Goal: Task Accomplishment & Management: Manage account settings

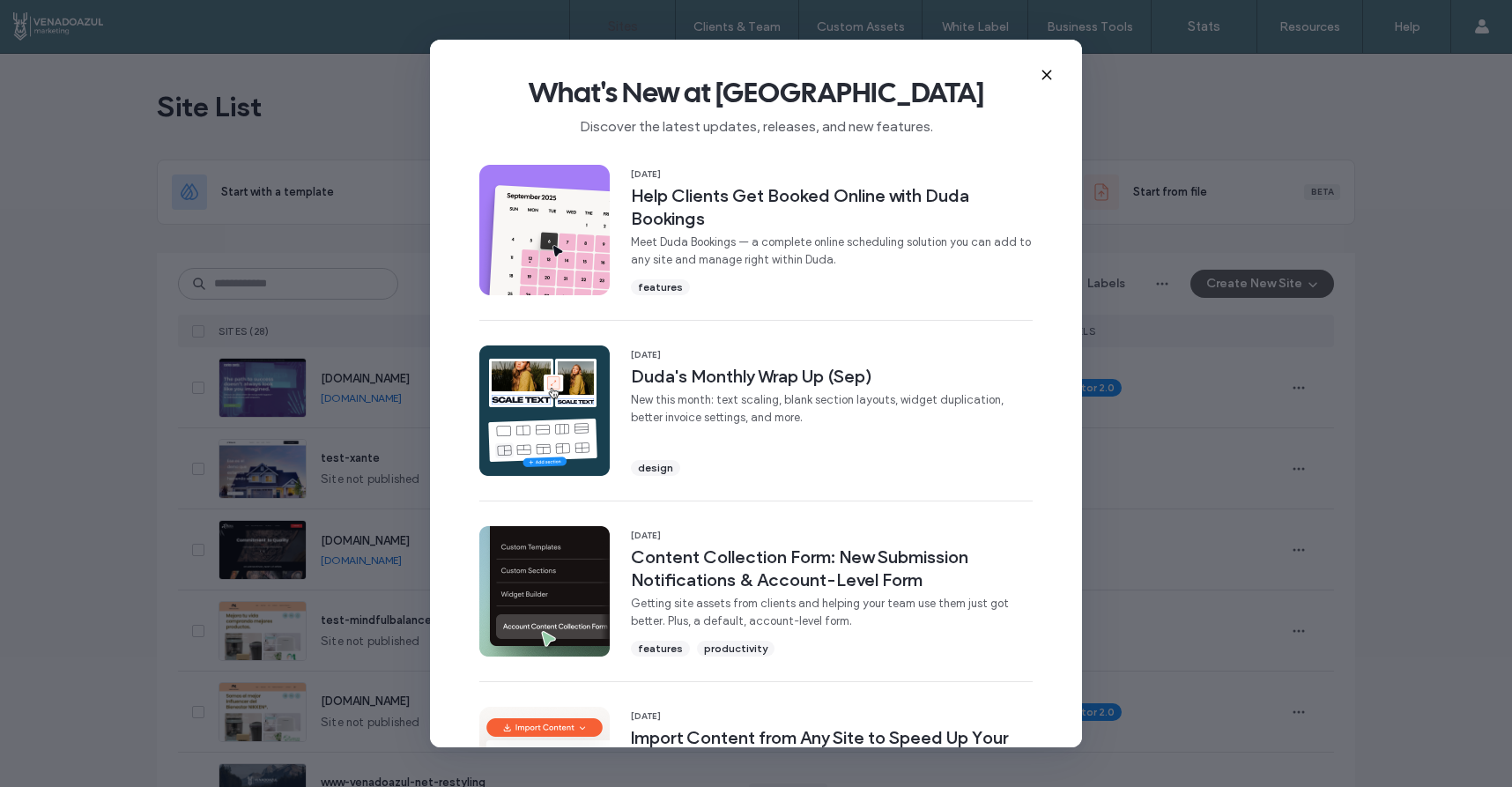
click at [1045, 78] on icon at bounding box center [1046, 74] width 14 height 14
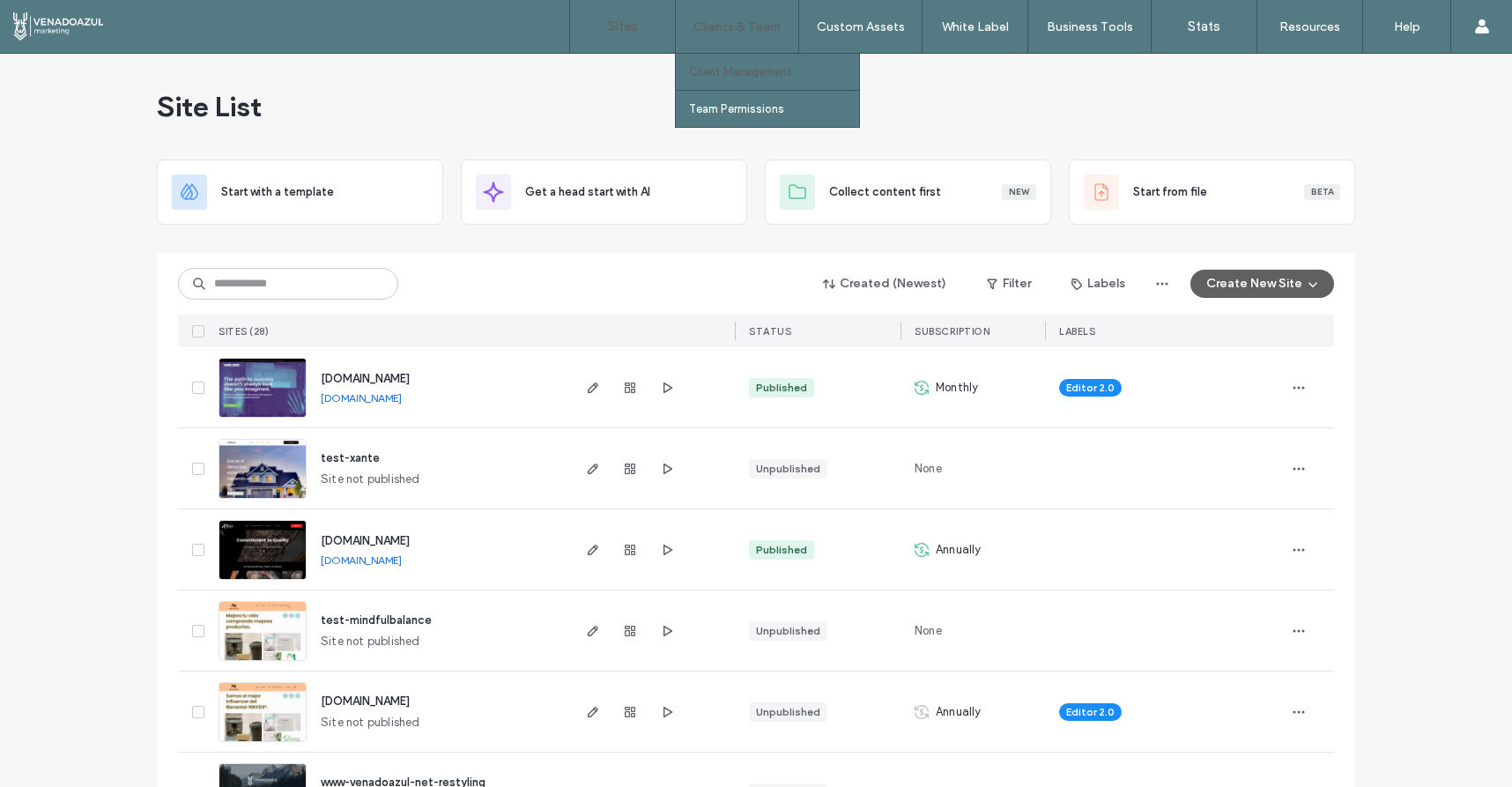
click at [745, 73] on label "Client Management" at bounding box center [740, 71] width 103 height 13
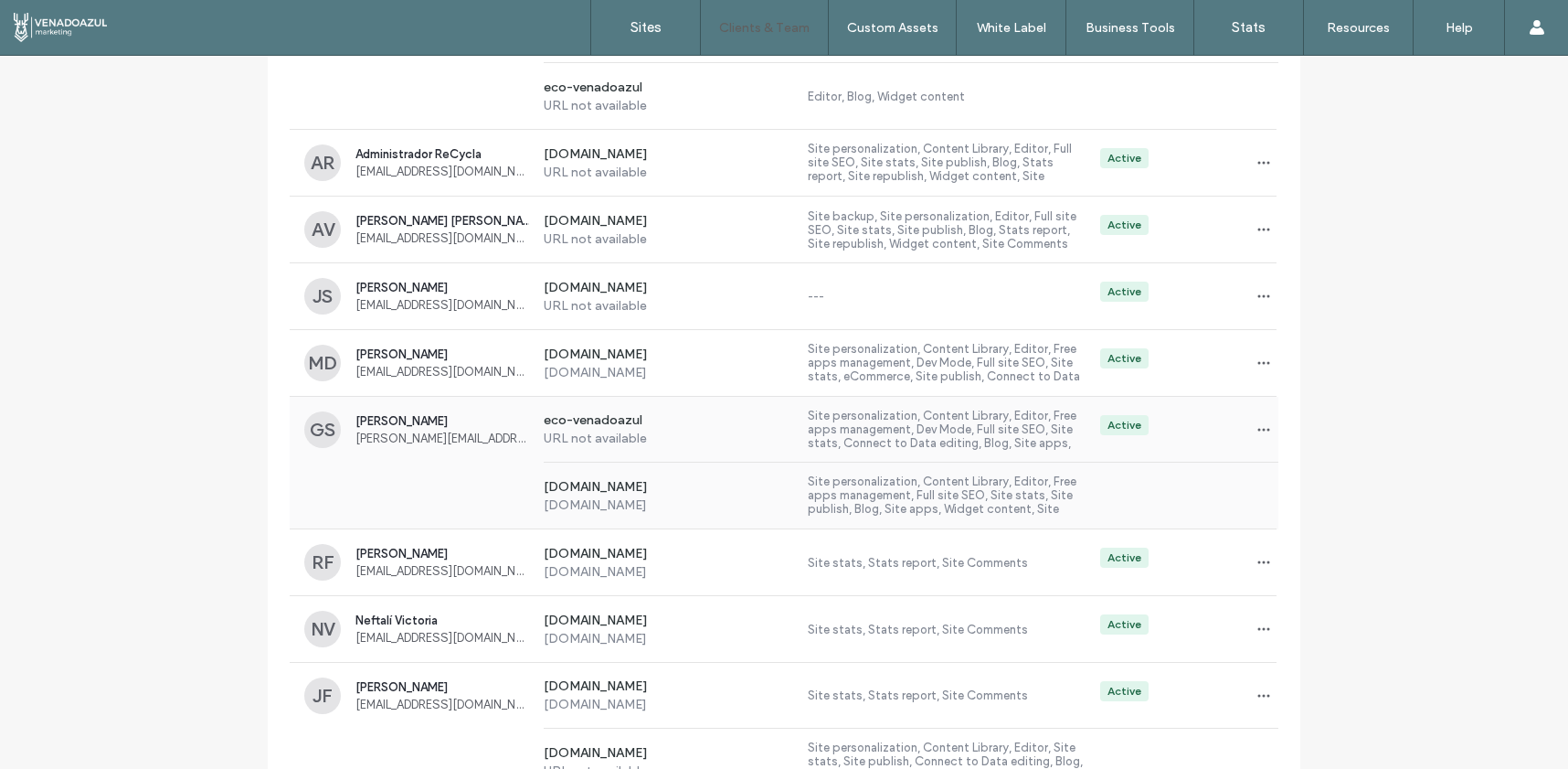
scroll to position [516, 0]
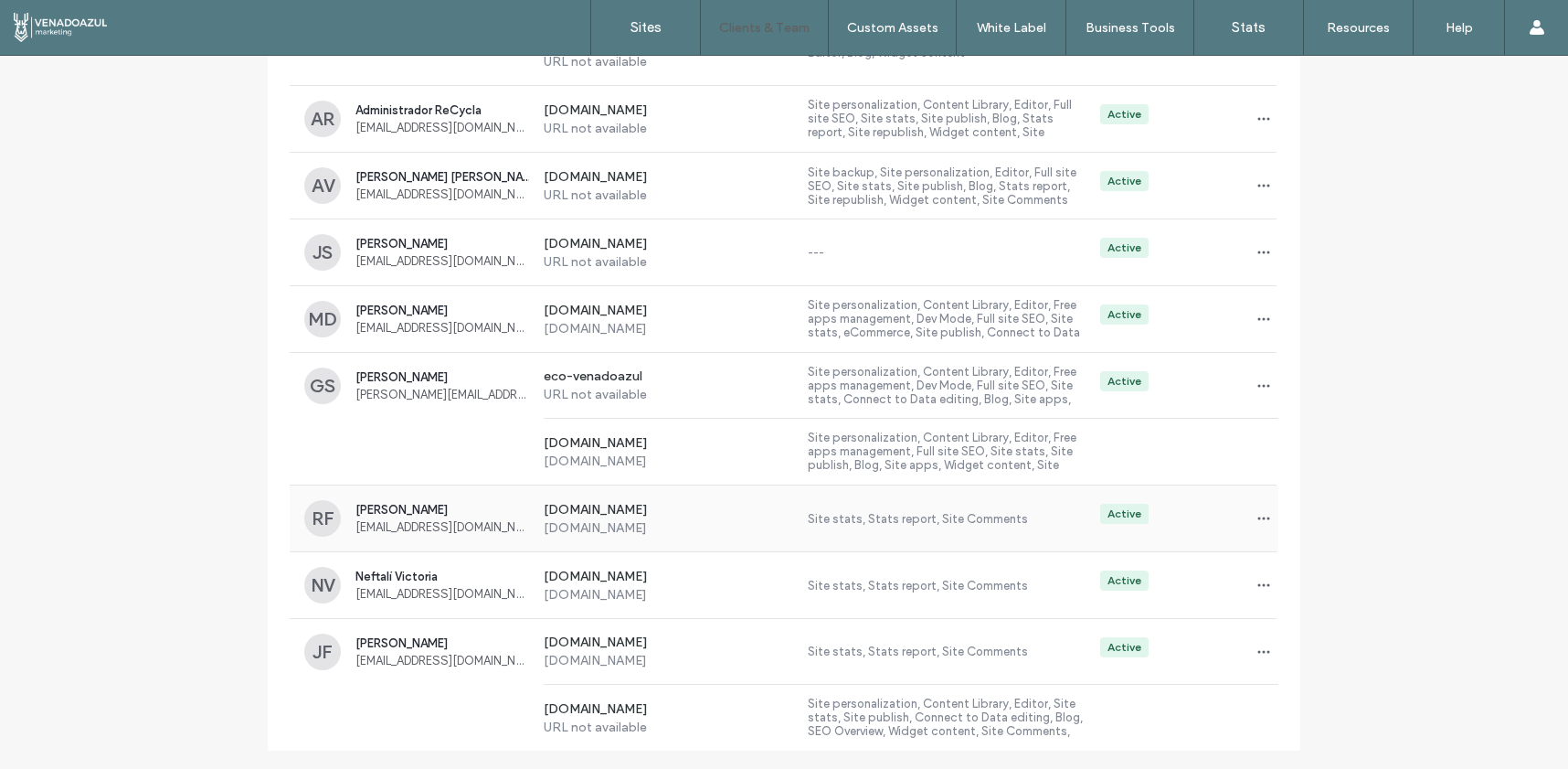
click at [428, 522] on span "[EMAIL_ADDRESS][DOMAIN_NAME]" at bounding box center [442, 526] width 173 height 13
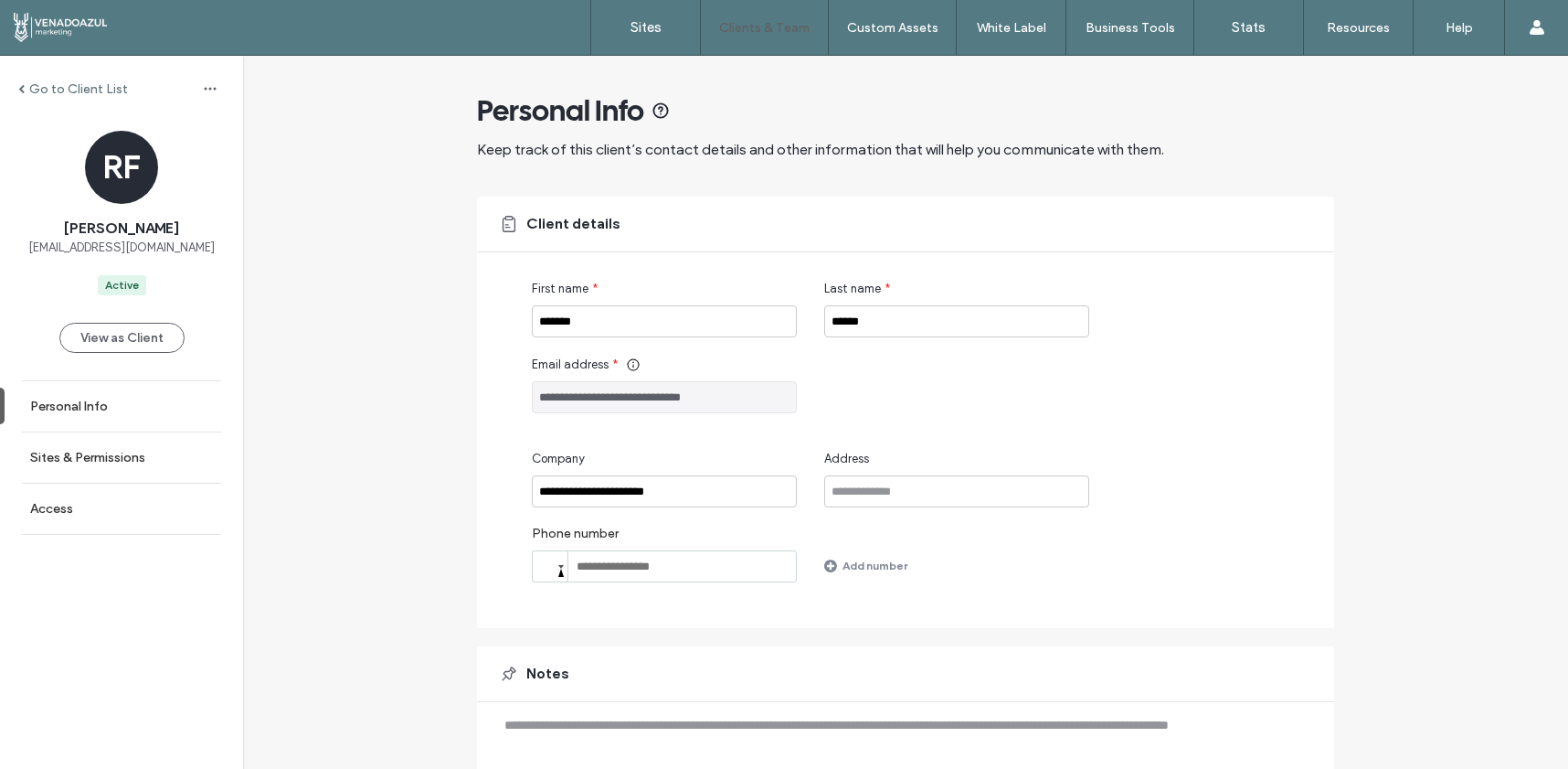
drag, startPoint x: 723, startPoint y: 406, endPoint x: 481, endPoint y: 440, distance: 244.4
click at [481, 440] on div "**********" at bounding box center [905, 412] width 857 height 431
click at [91, 466] on link "Sites & Permissions" at bounding box center [121, 457] width 243 height 50
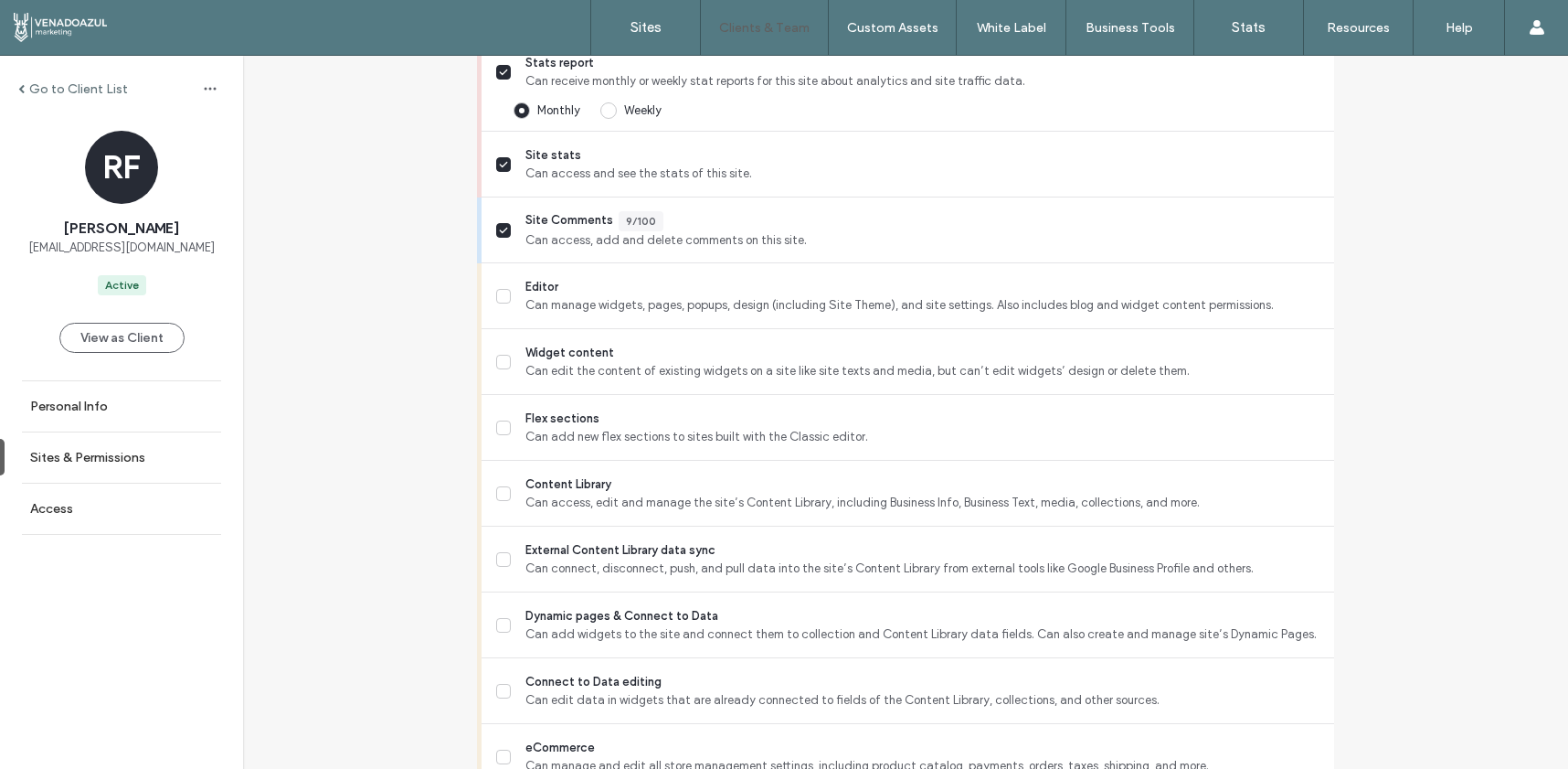
scroll to position [605, 0]
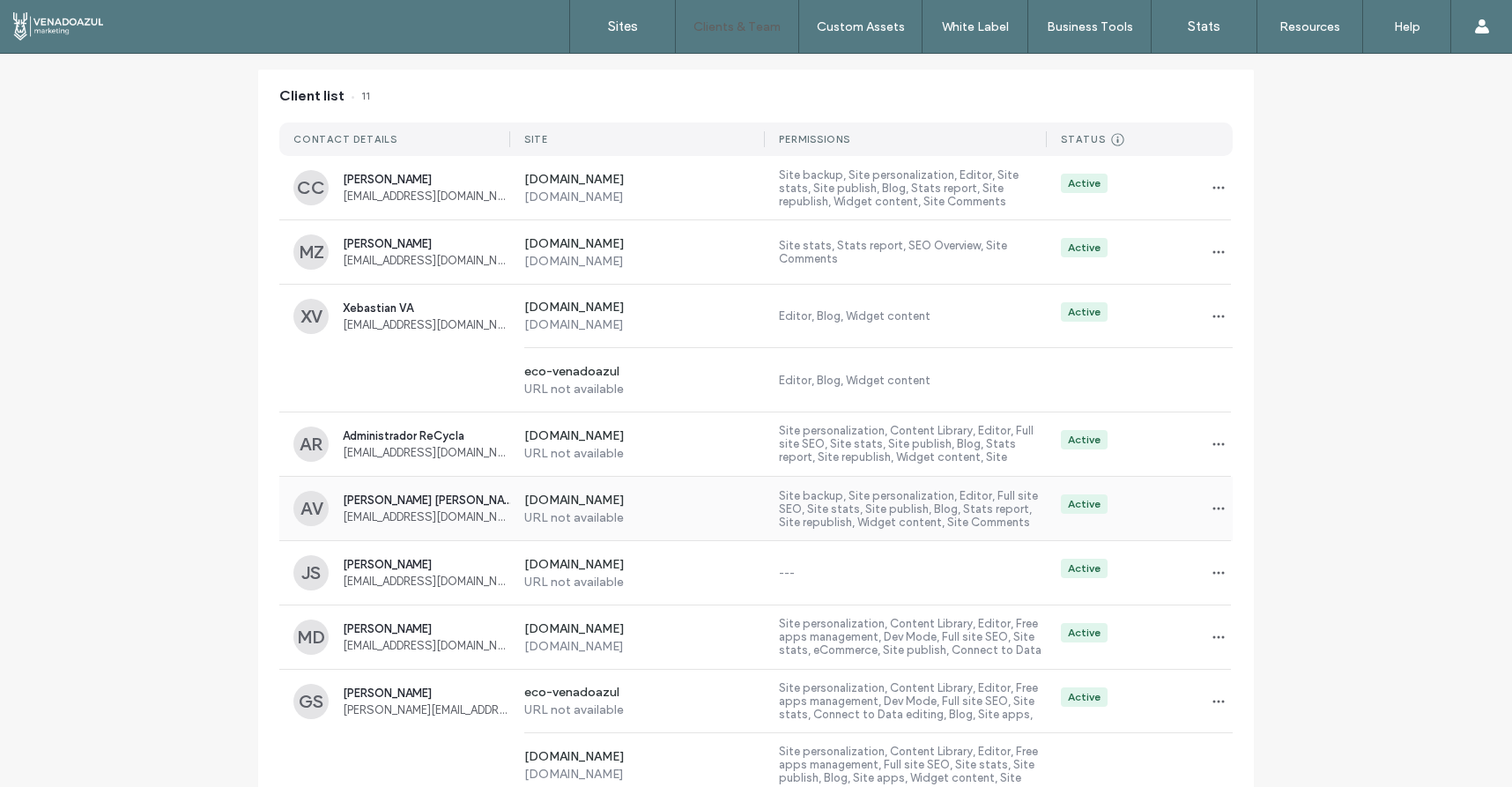
scroll to position [167, 0]
click at [716, 273] on div "[DOMAIN_NAME] [DOMAIN_NAME] Site stats, Stats report, SEO Overview, Site Commen…" at bounding box center [871, 252] width 723 height 63
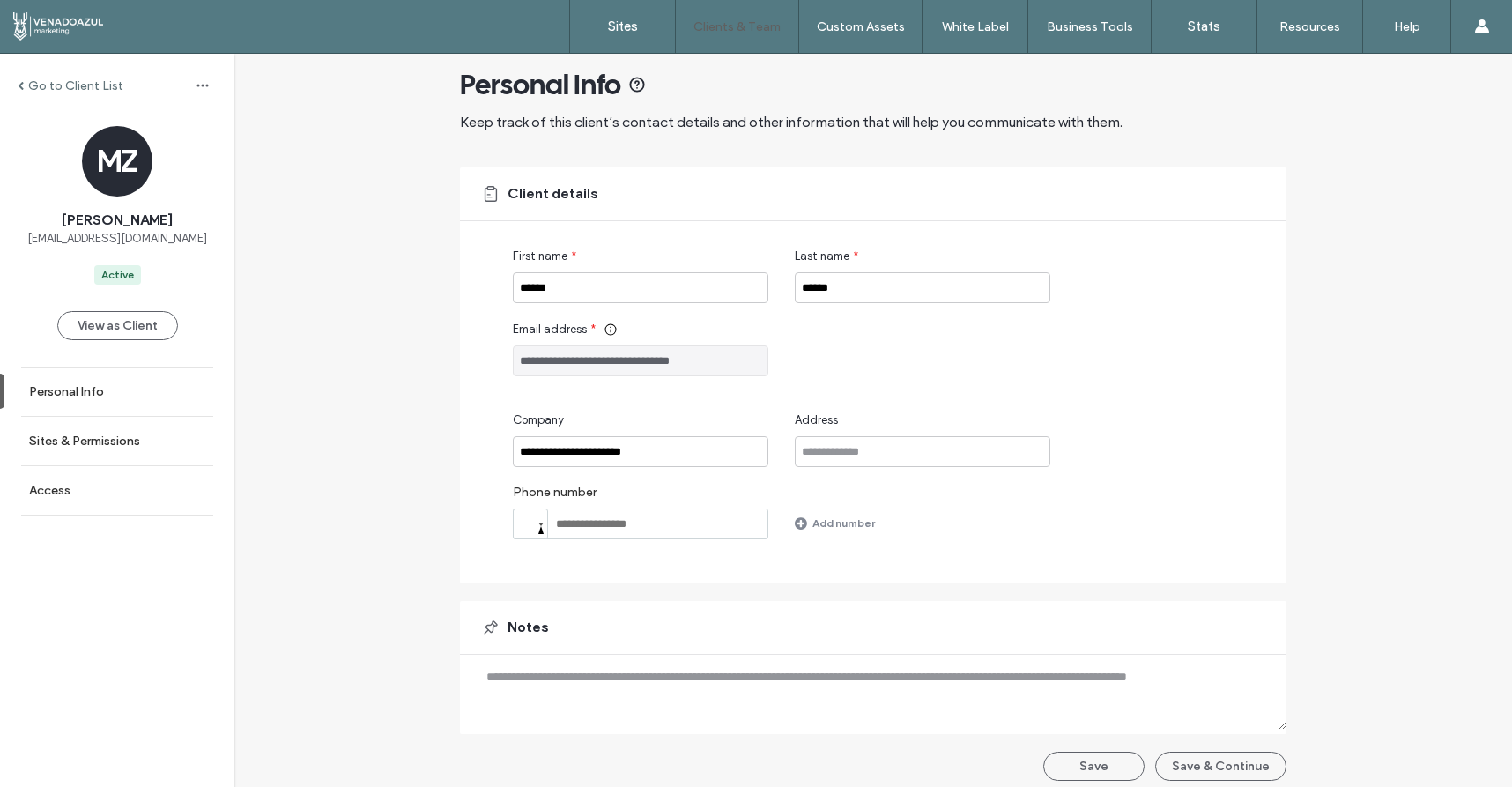
scroll to position [33, 0]
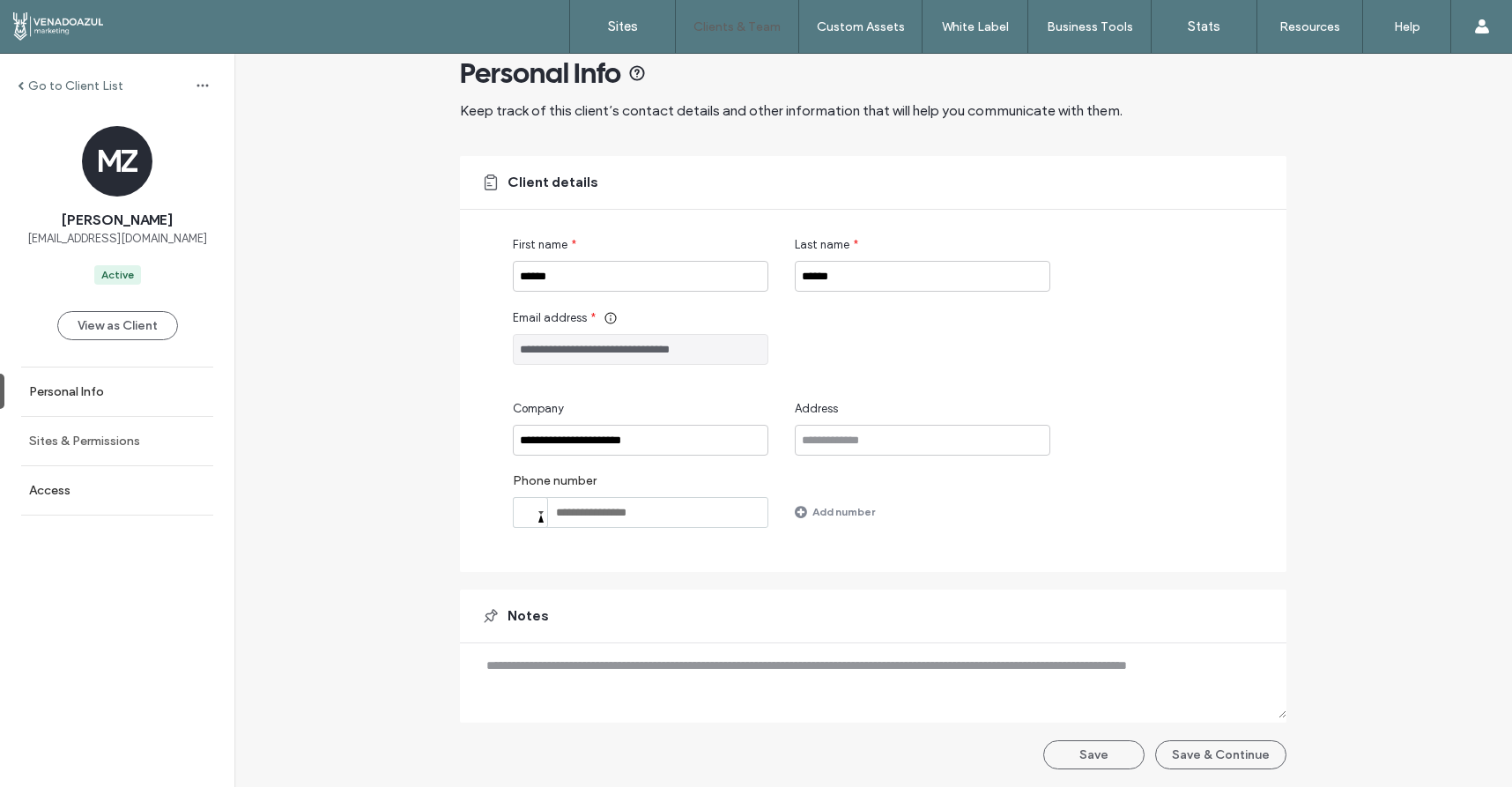
click at [122, 444] on label "Sites & Permissions" at bounding box center [84, 441] width 111 height 15
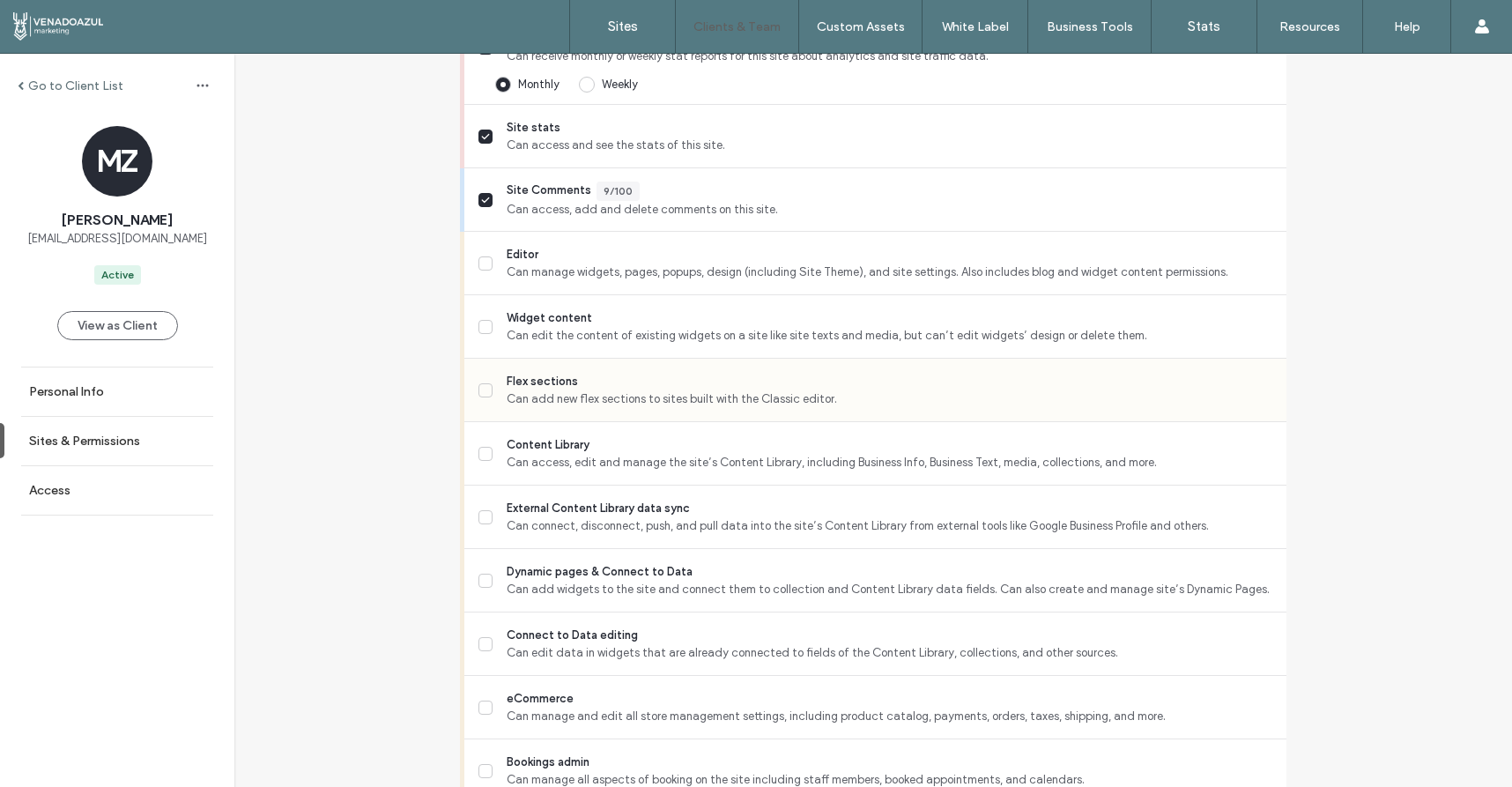
scroll to position [575, 0]
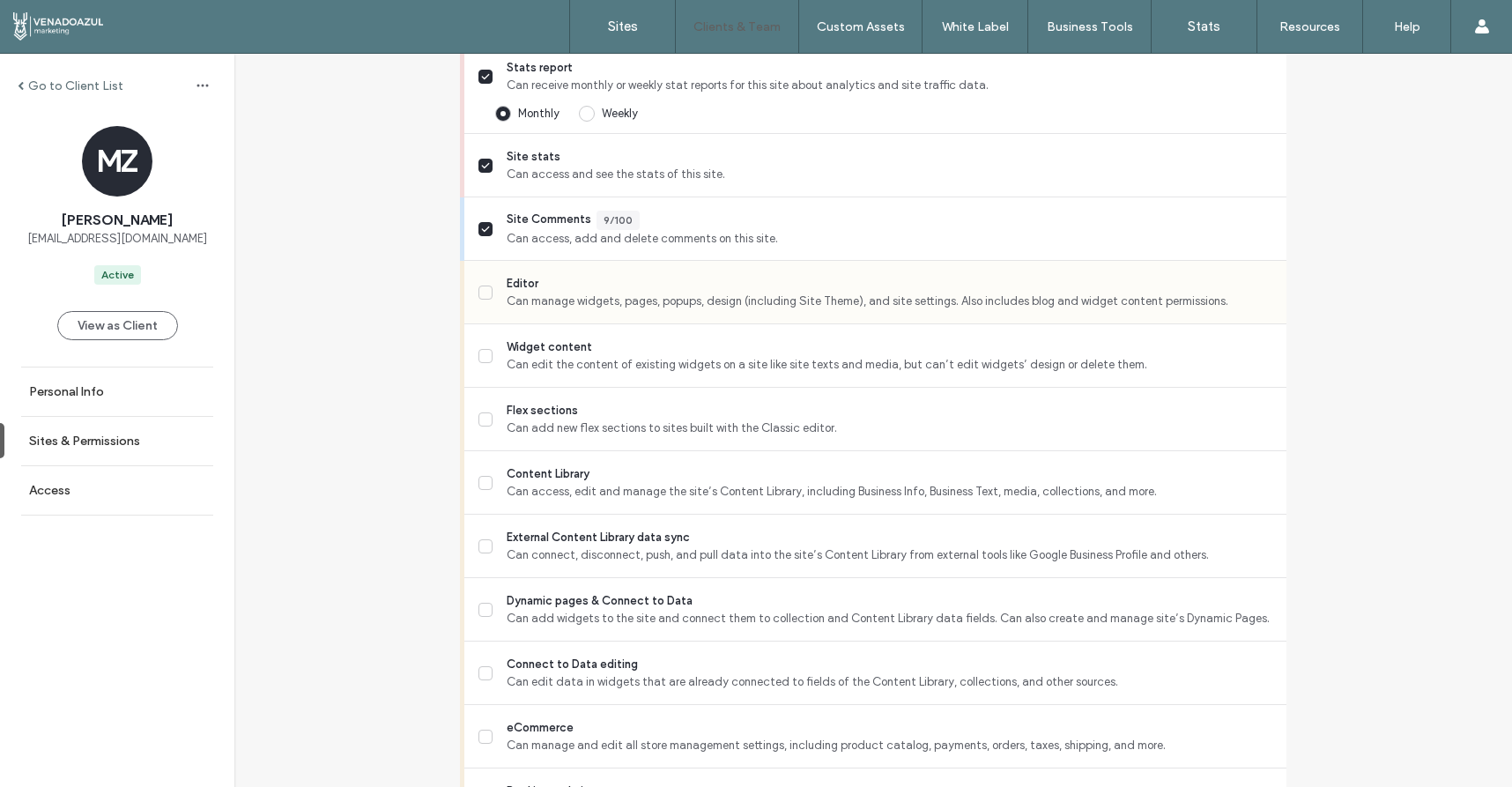
click at [479, 286] on span at bounding box center [485, 292] width 14 height 14
click at [480, 428] on label "Flex sections Can add new flex sections to sites built with the Classic editor." at bounding box center [876, 419] width 794 height 35
click at [485, 483] on span at bounding box center [485, 483] width 14 height 14
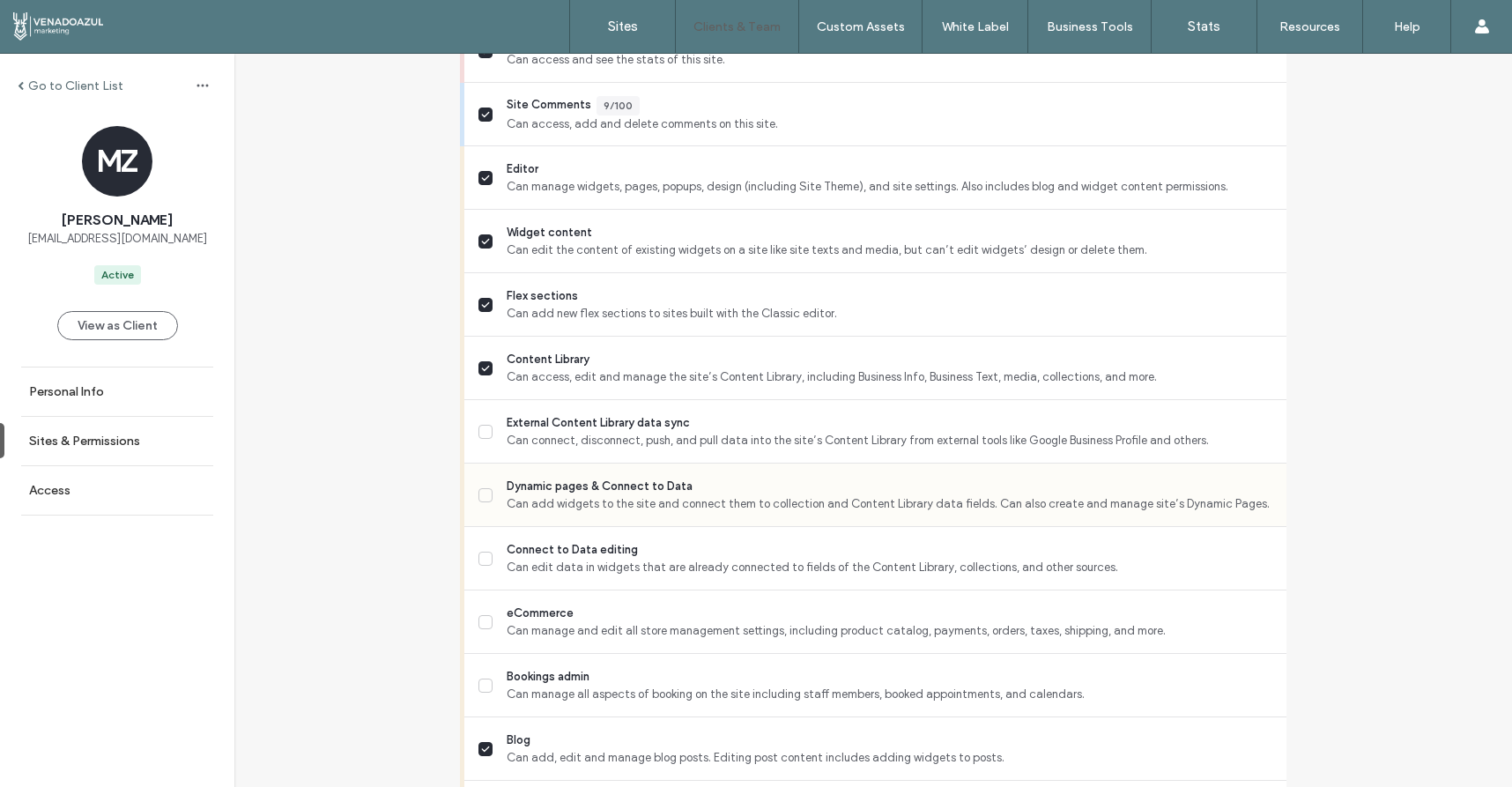
scroll to position [694, 0]
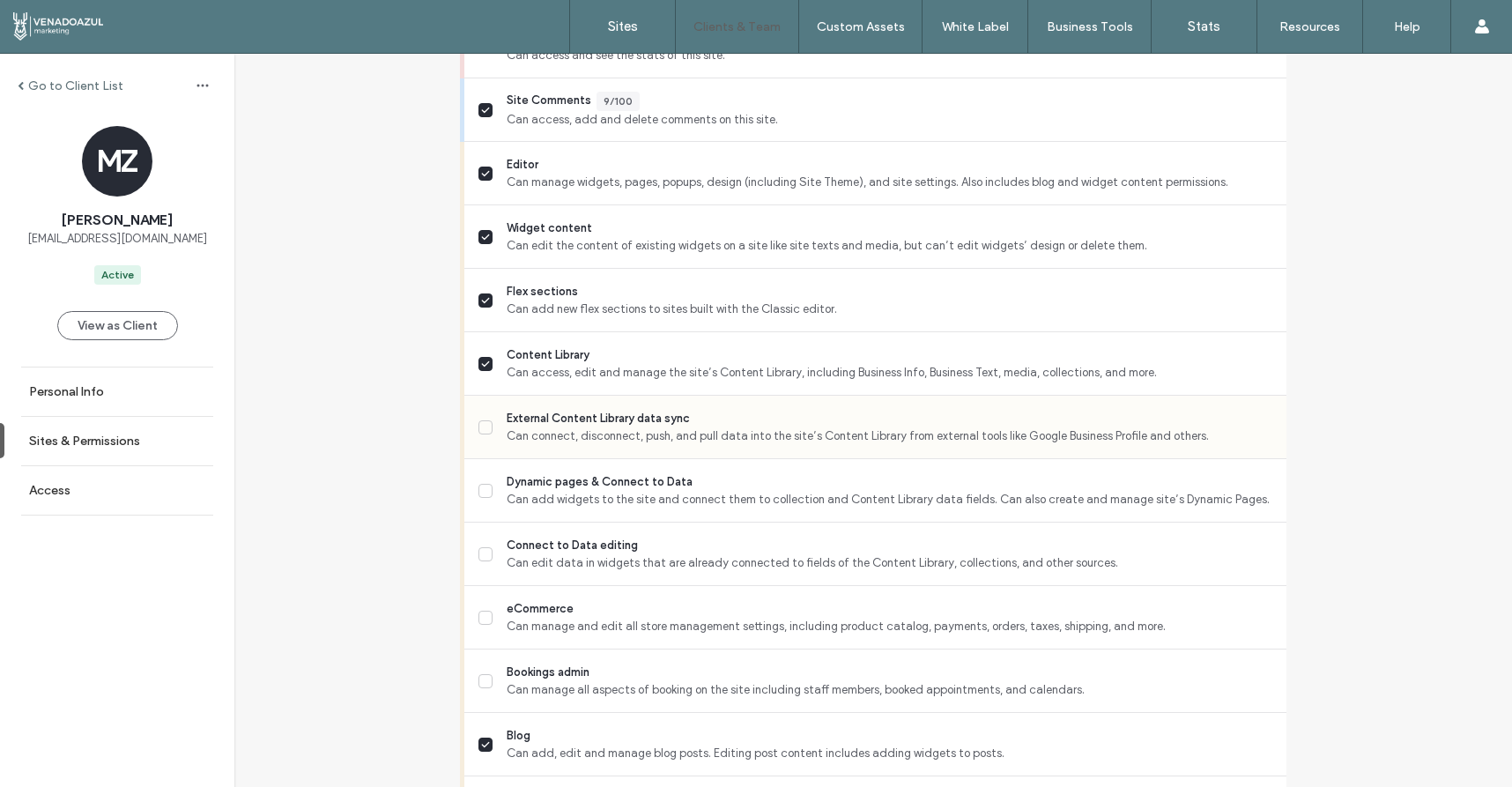
click at [482, 437] on label "External Content Library data sync Can connect, disconnect, push, and pull data…" at bounding box center [876, 428] width 794 height 35
click at [480, 484] on span at bounding box center [485, 490] width 14 height 14
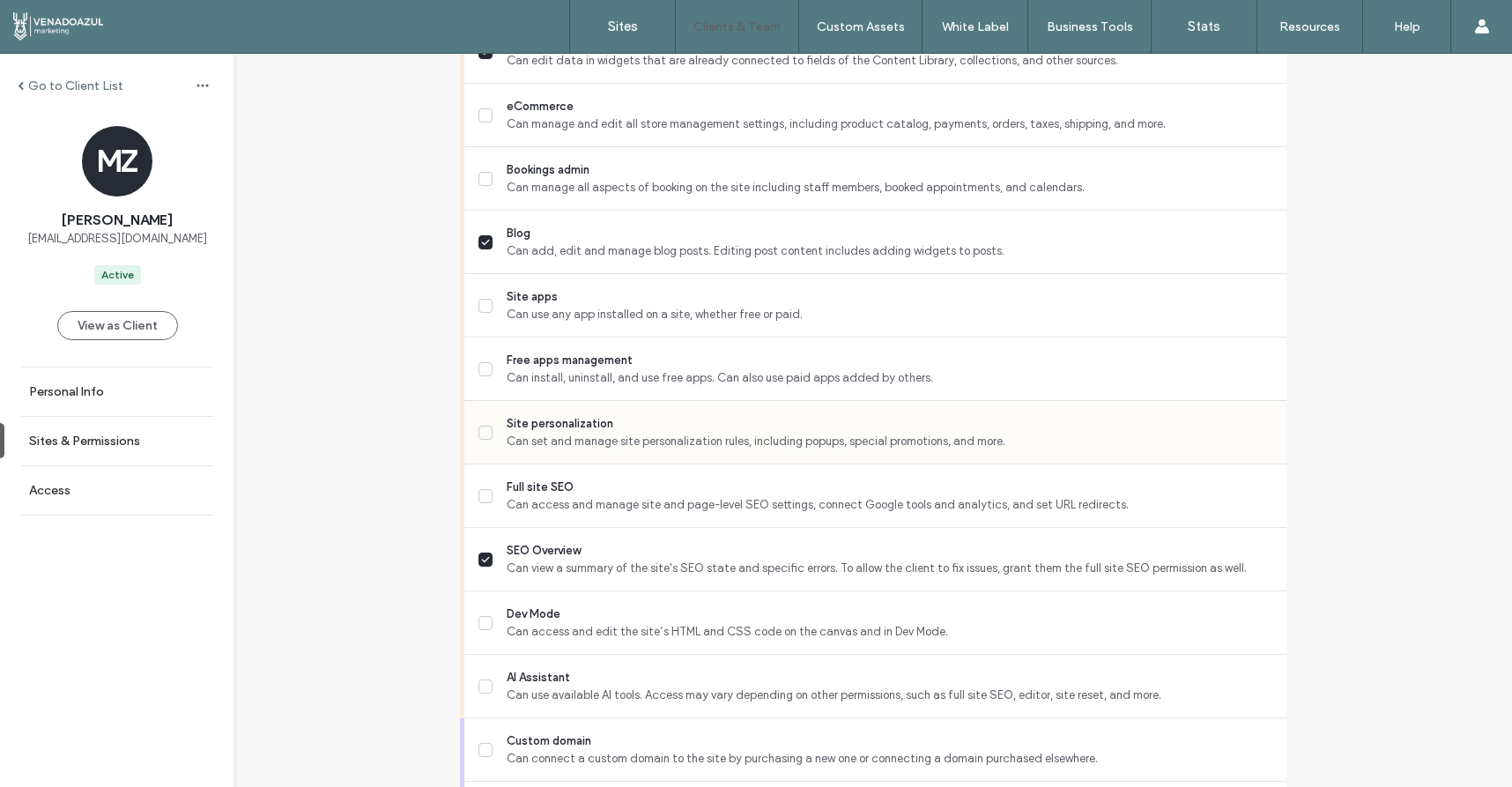
scroll to position [1198, 0]
click at [481, 437] on span at bounding box center [485, 432] width 14 height 14
click at [481, 492] on icon at bounding box center [485, 496] width 8 height 7
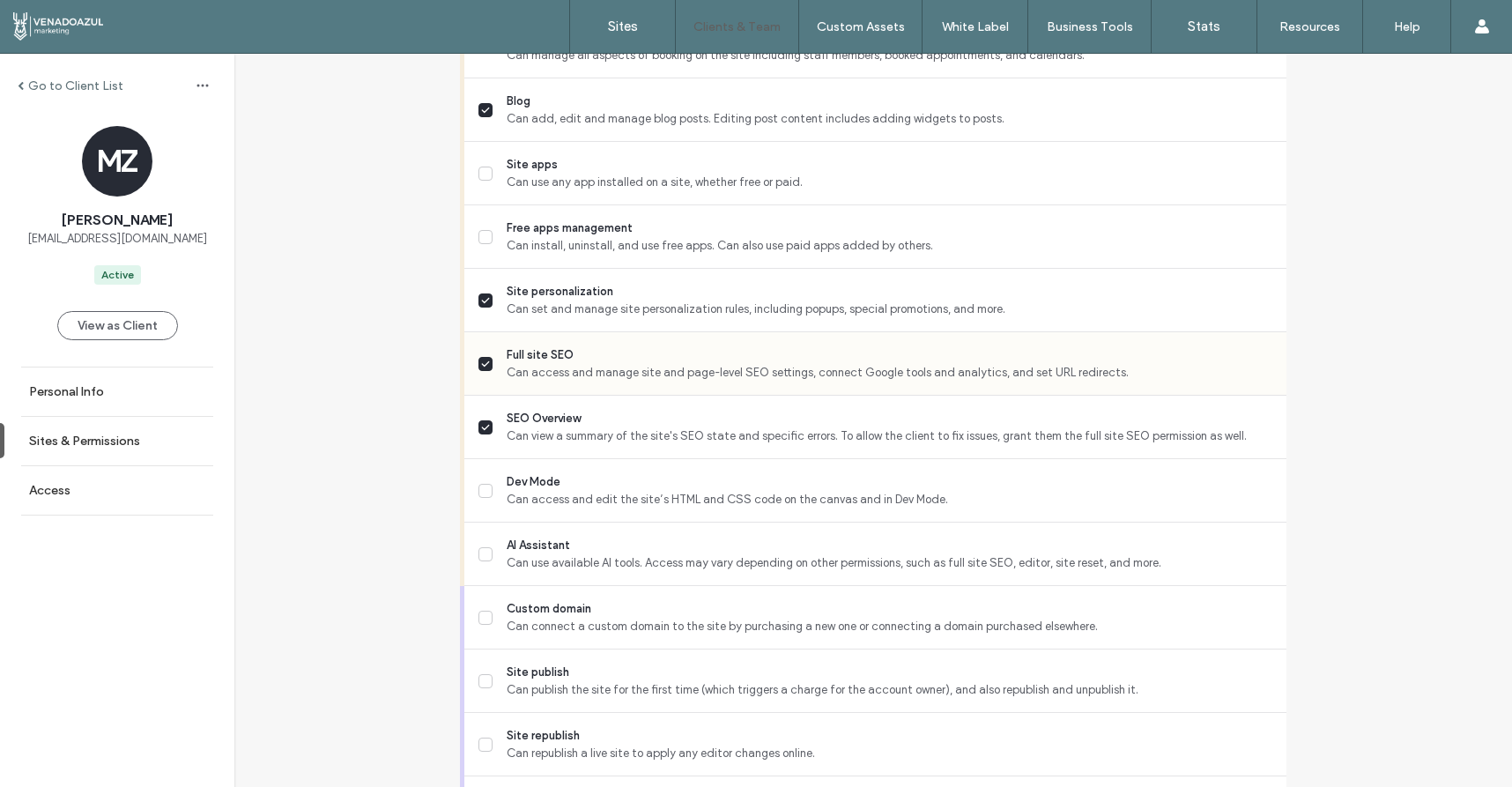
scroll to position [1339, 0]
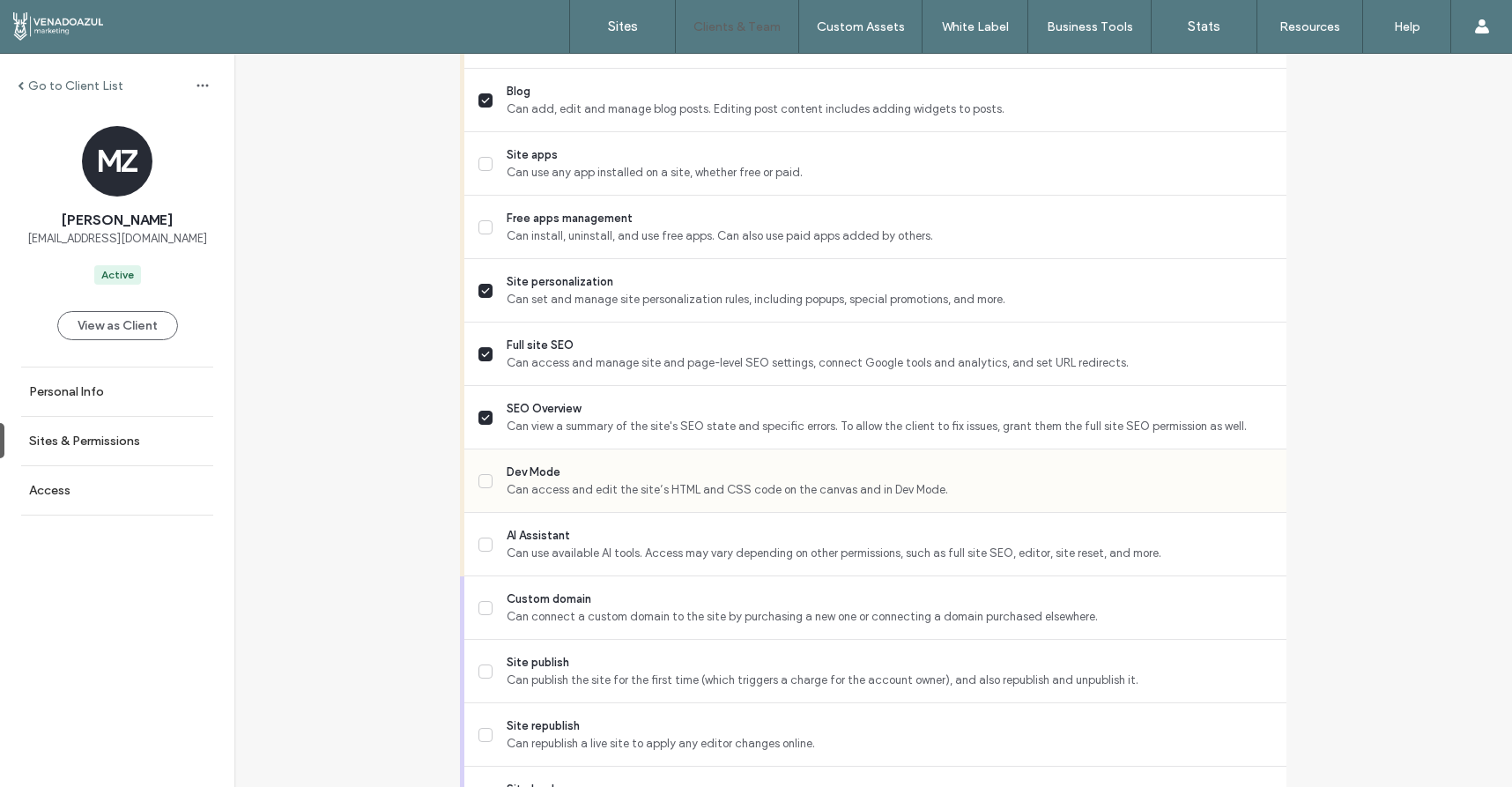
click at [492, 483] on label "Dev Mode Can access and edit the site’s HTML and CSS code on the canvas and in …" at bounding box center [876, 482] width 794 height 35
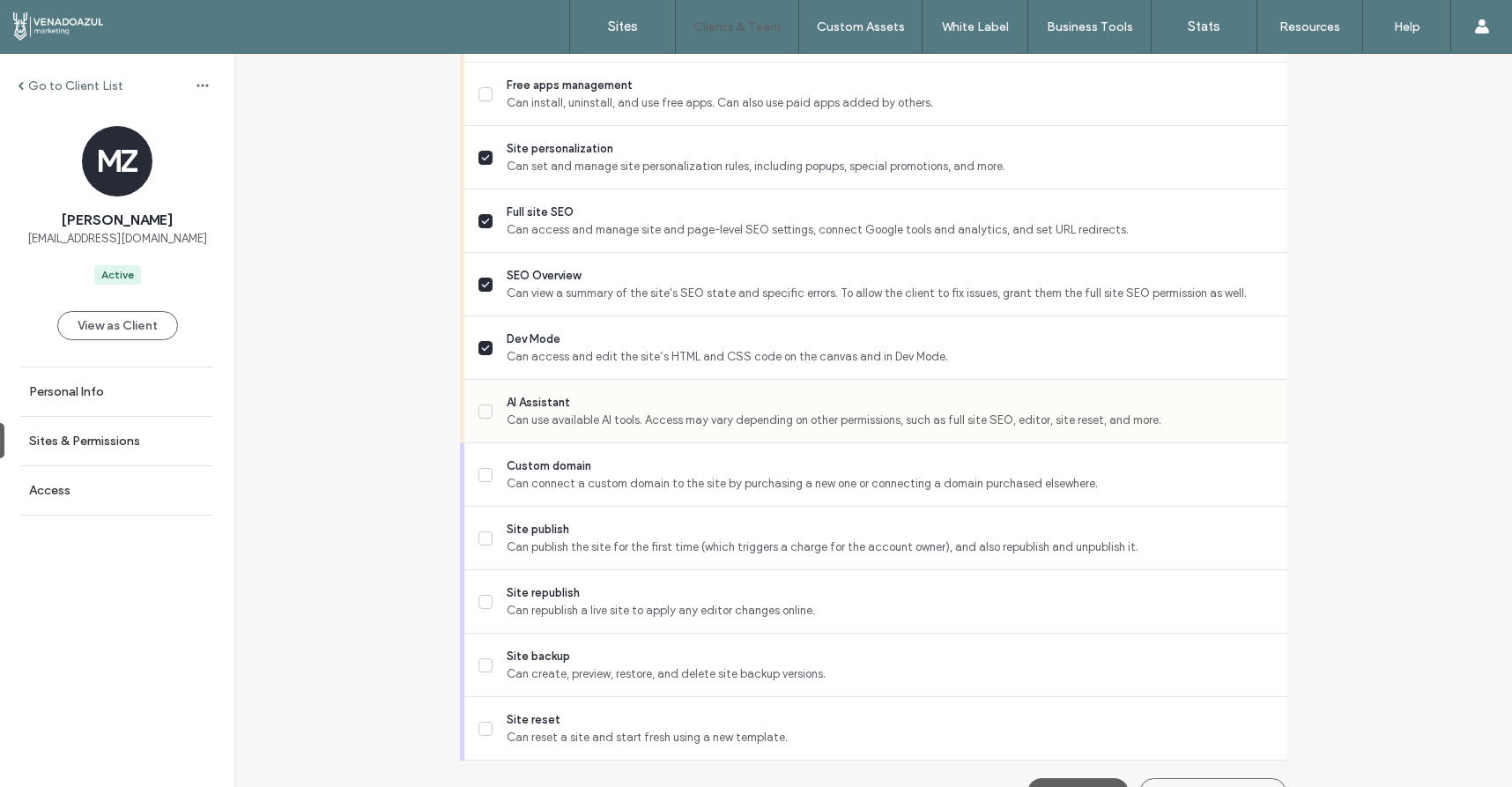
scroll to position [1493, 0]
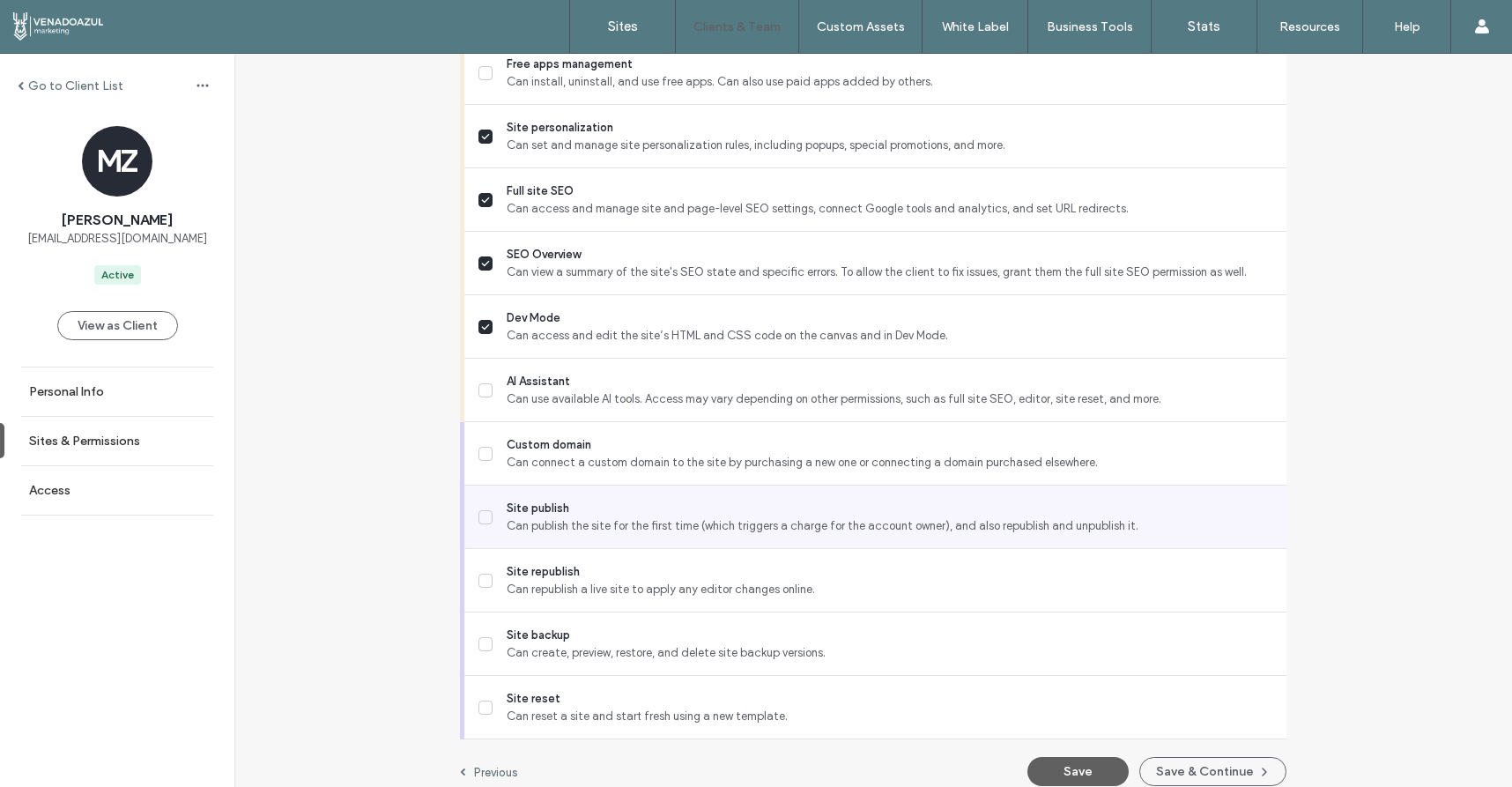
click at [482, 520] on span at bounding box center [485, 517] width 14 height 14
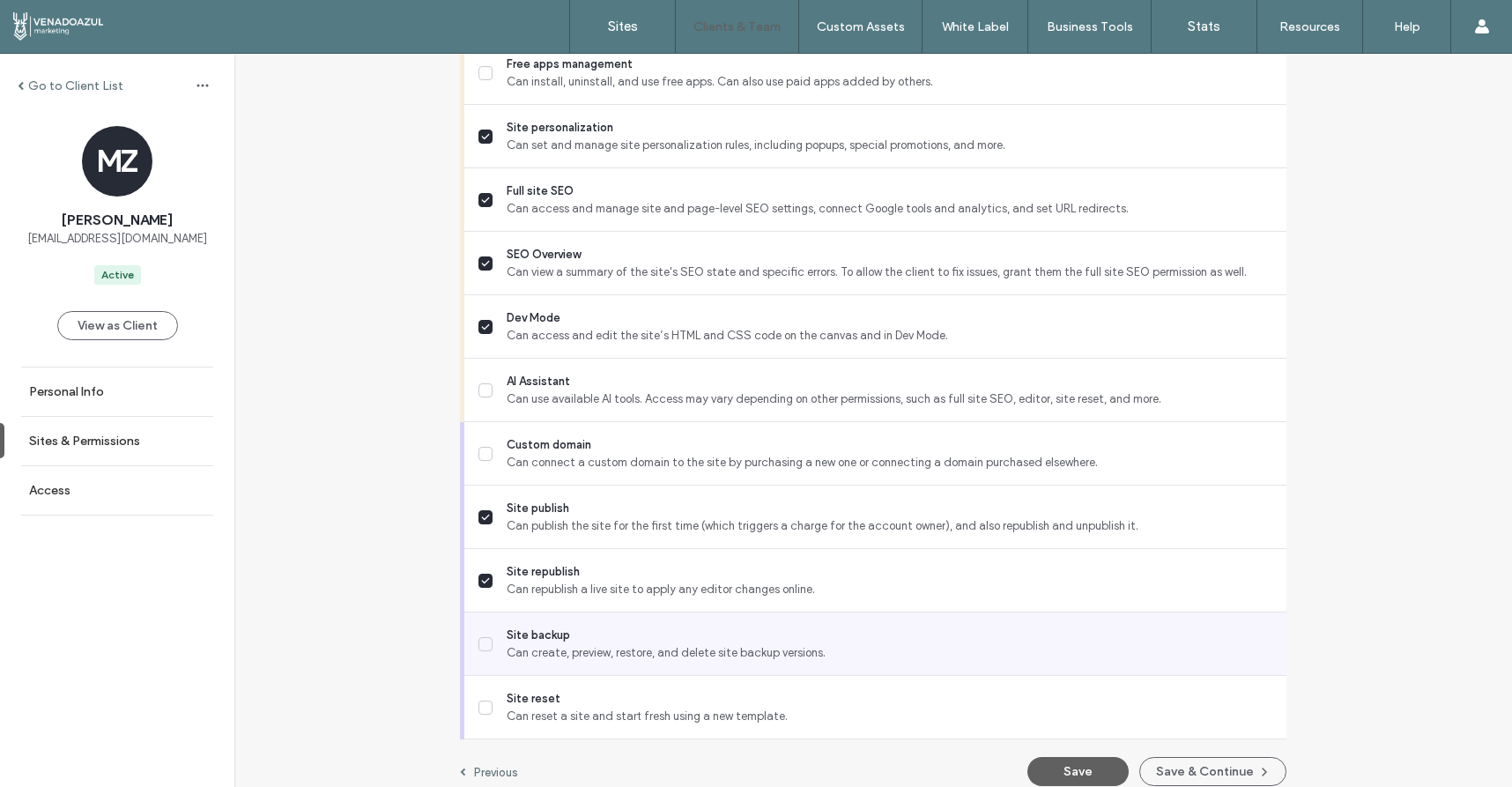
click at [484, 639] on span at bounding box center [485, 644] width 14 height 14
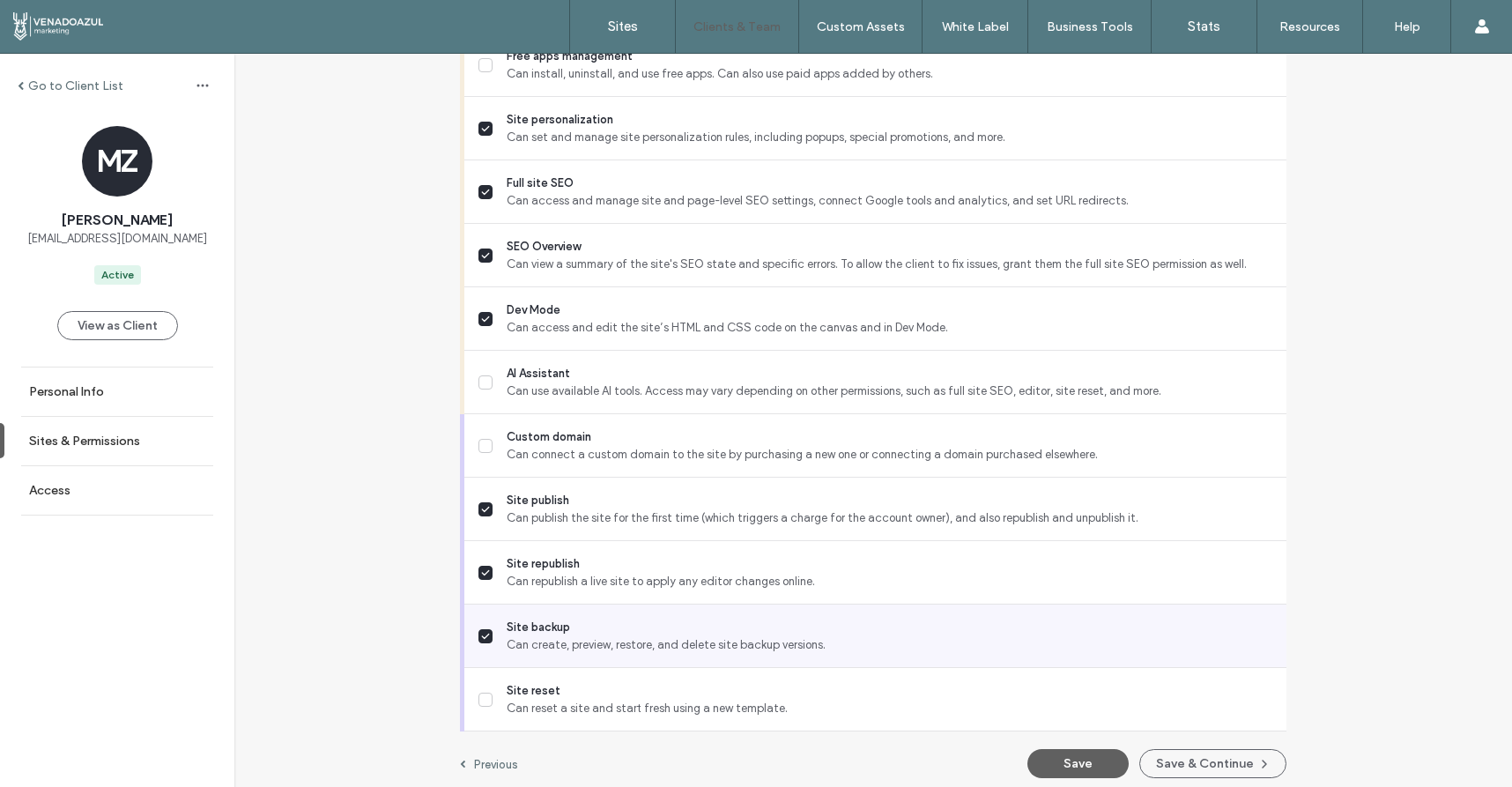
scroll to position [1510, 0]
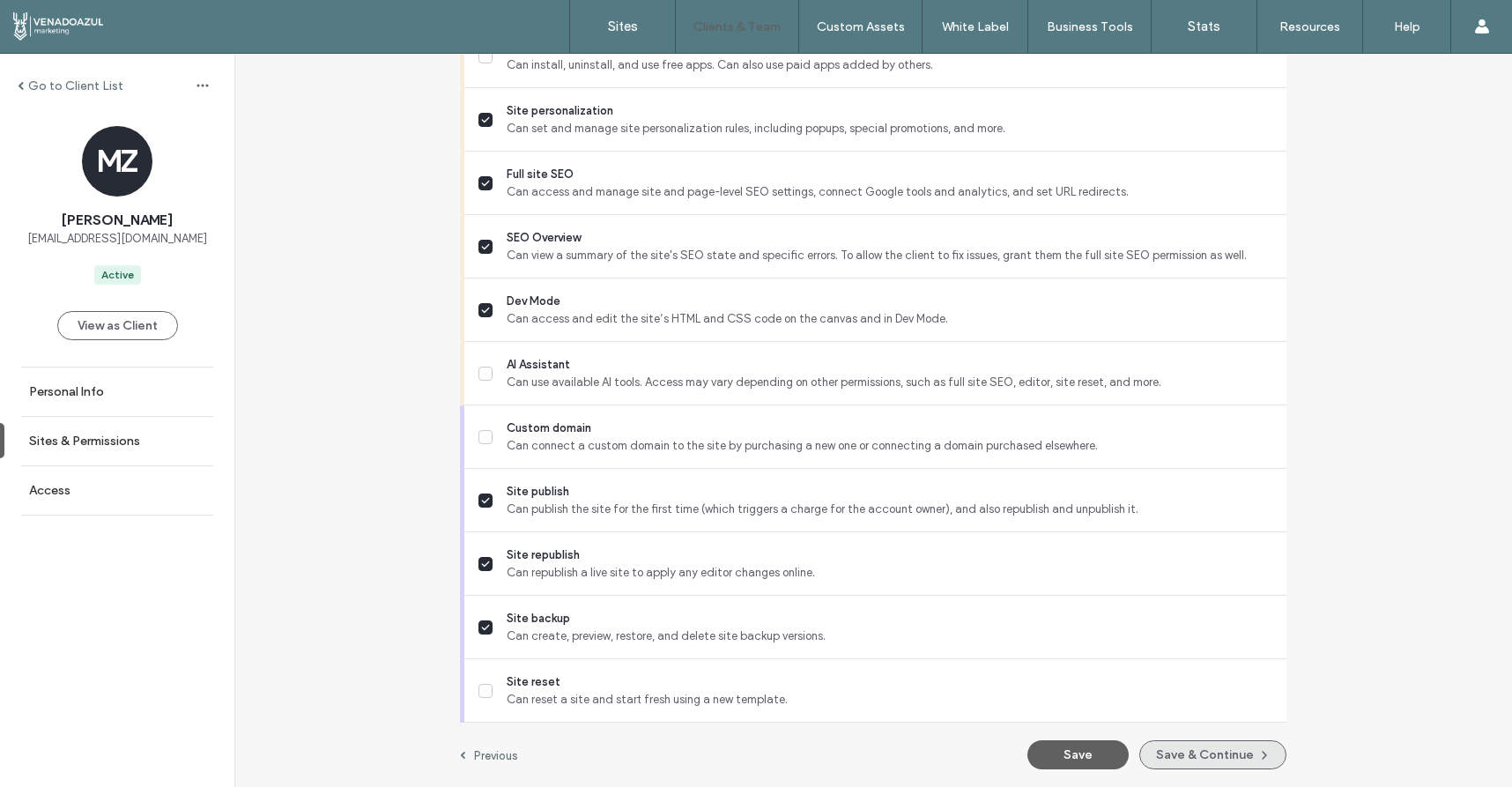
click at [1170, 747] on button "Save & Continue" at bounding box center [1212, 755] width 147 height 29
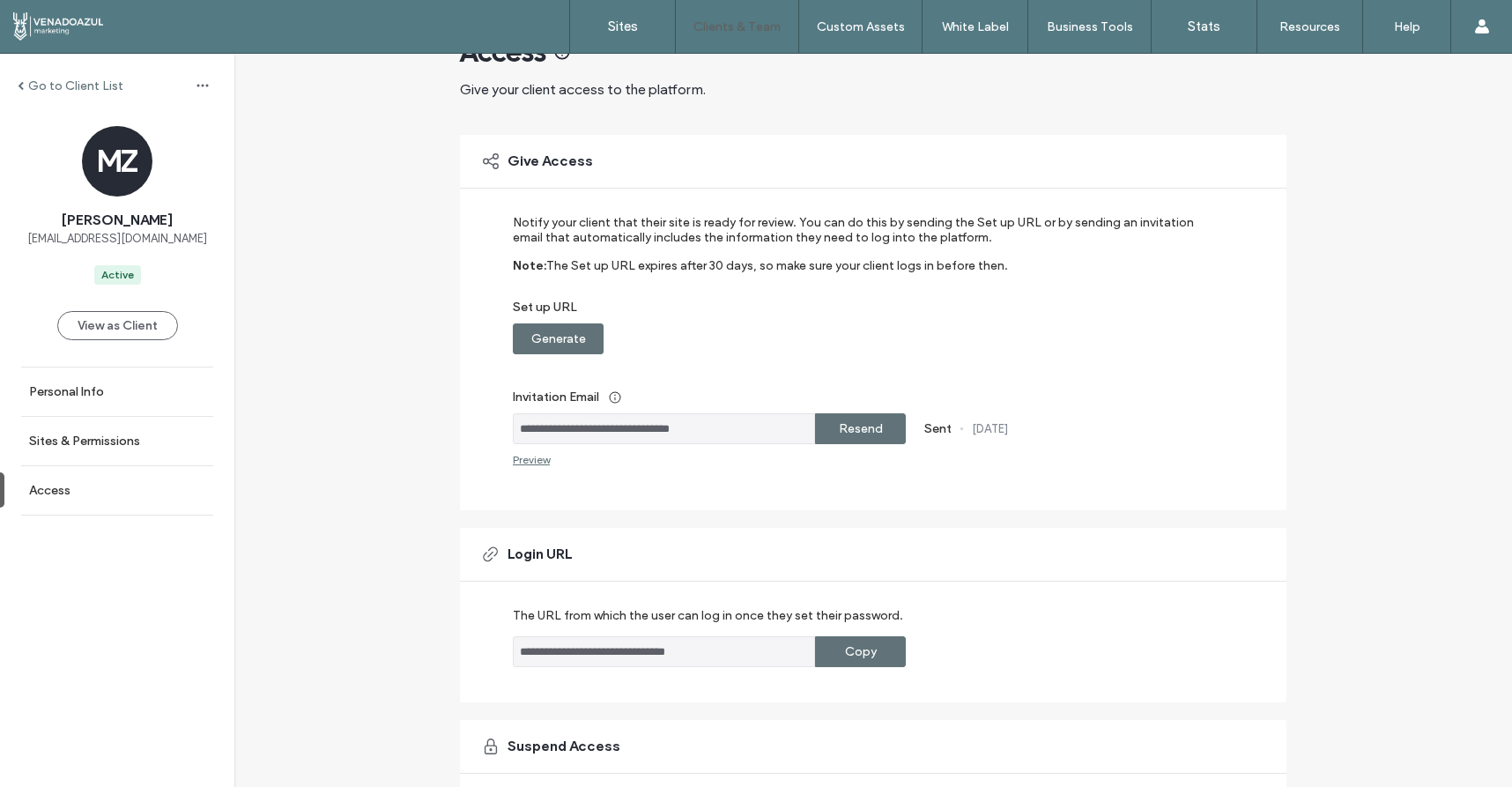
scroll to position [170, 0]
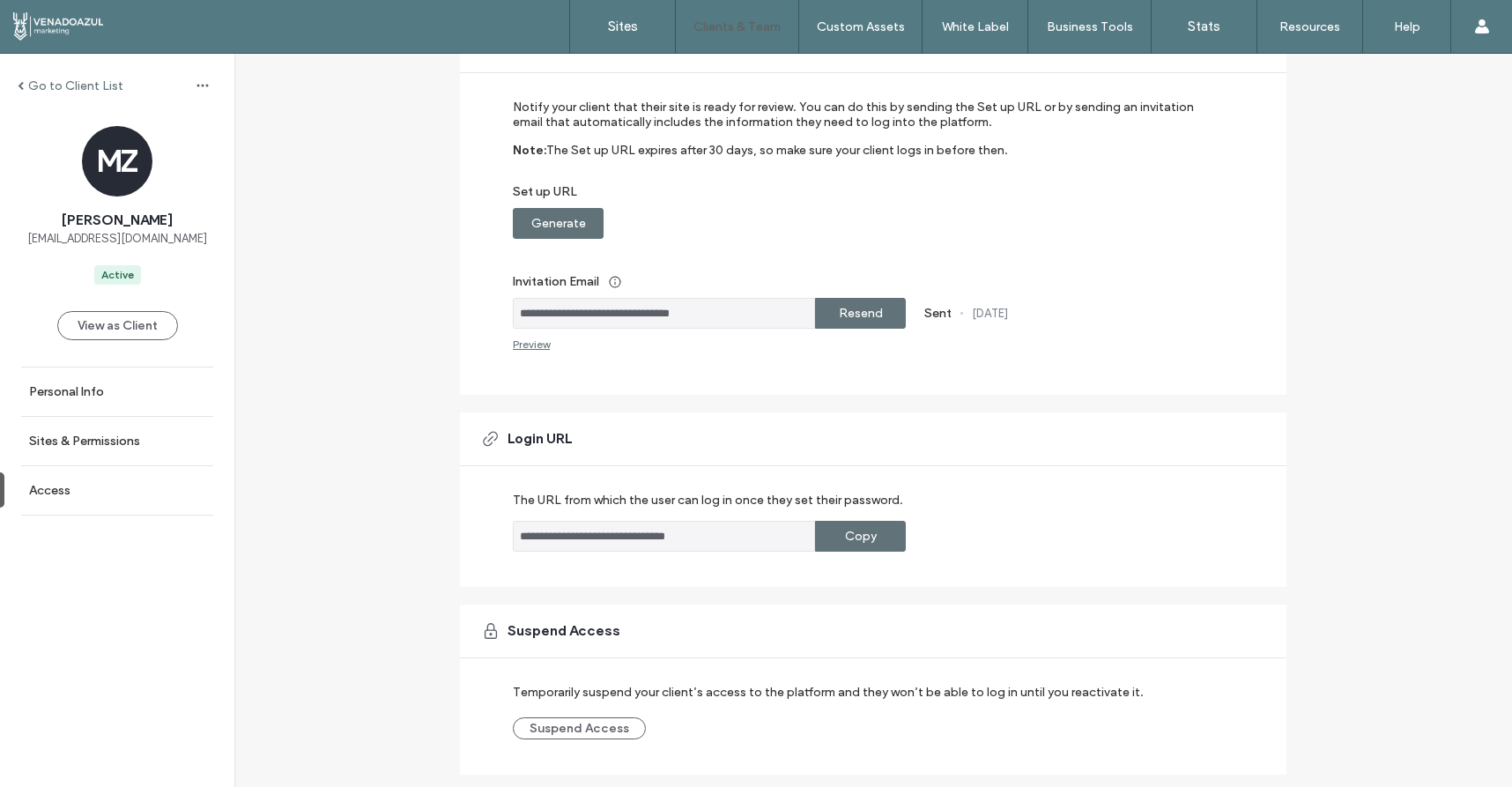
click at [711, 552] on div "**********" at bounding box center [873, 499] width 826 height 174
click at [859, 528] on label "Copy" at bounding box center [861, 535] width 32 height 32
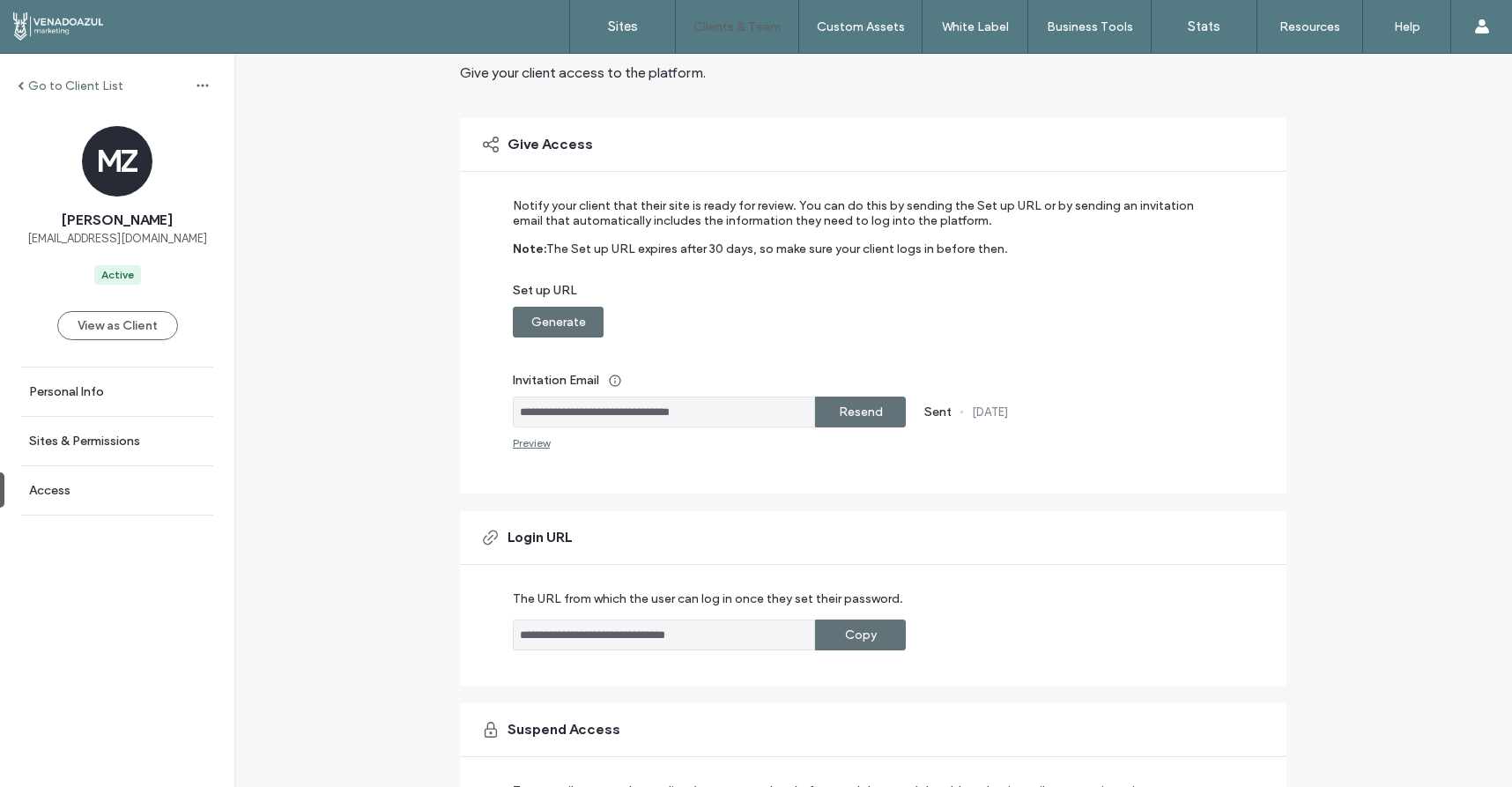
scroll to position [0, 0]
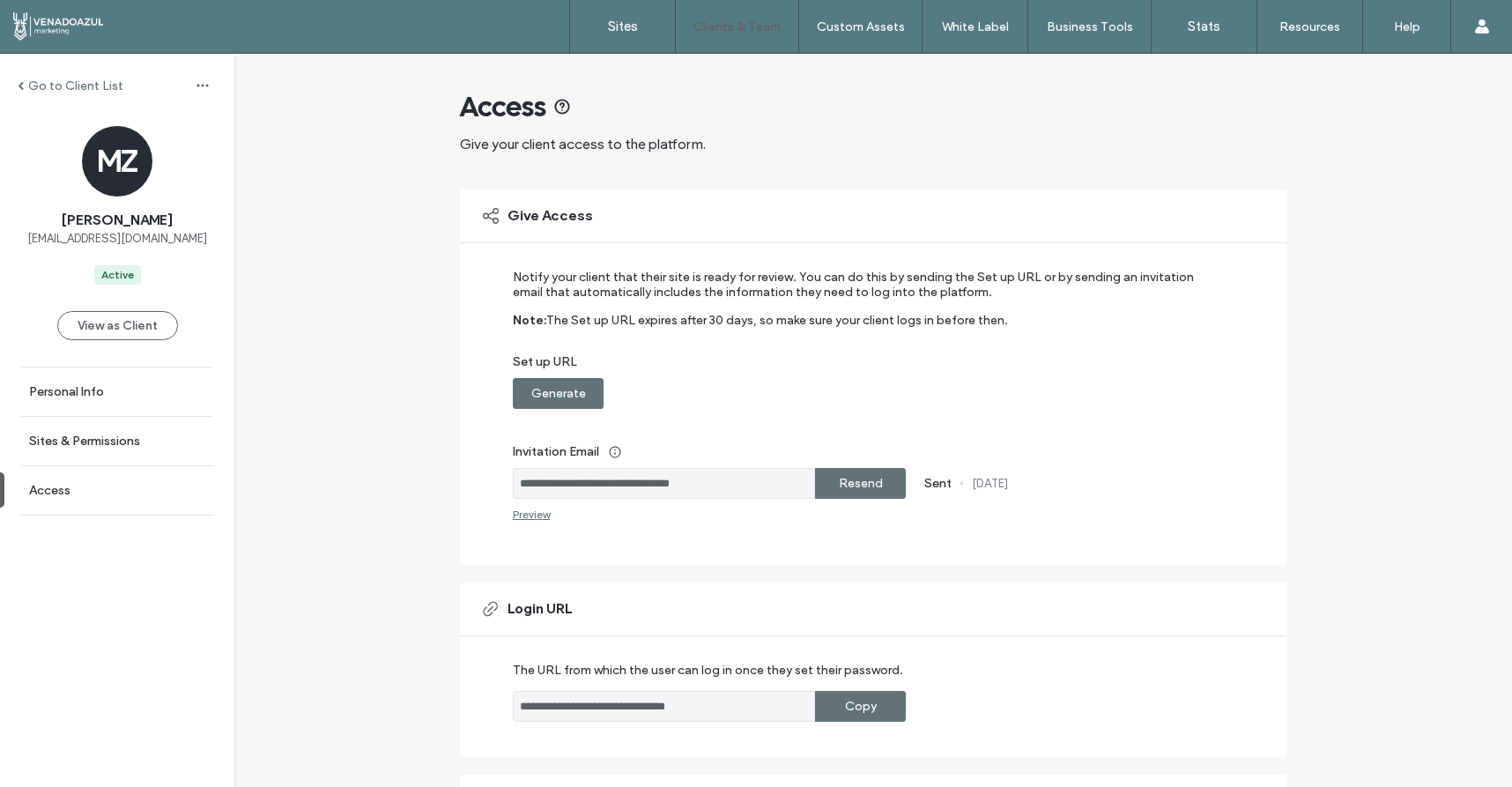
click at [26, 84] on div "Go to Client List" at bounding box center [70, 86] width 106 height 15
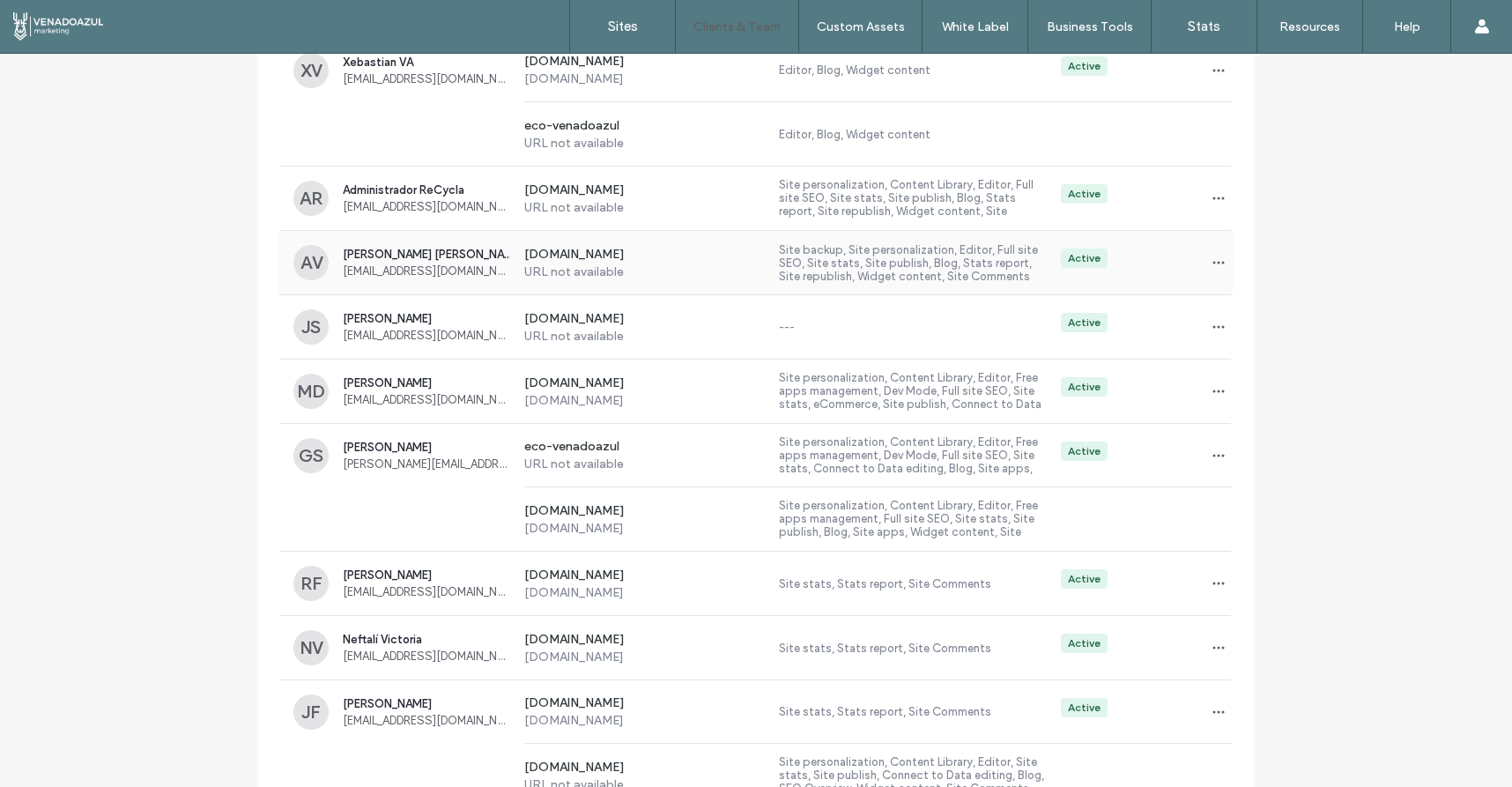
scroll to position [451, 0]
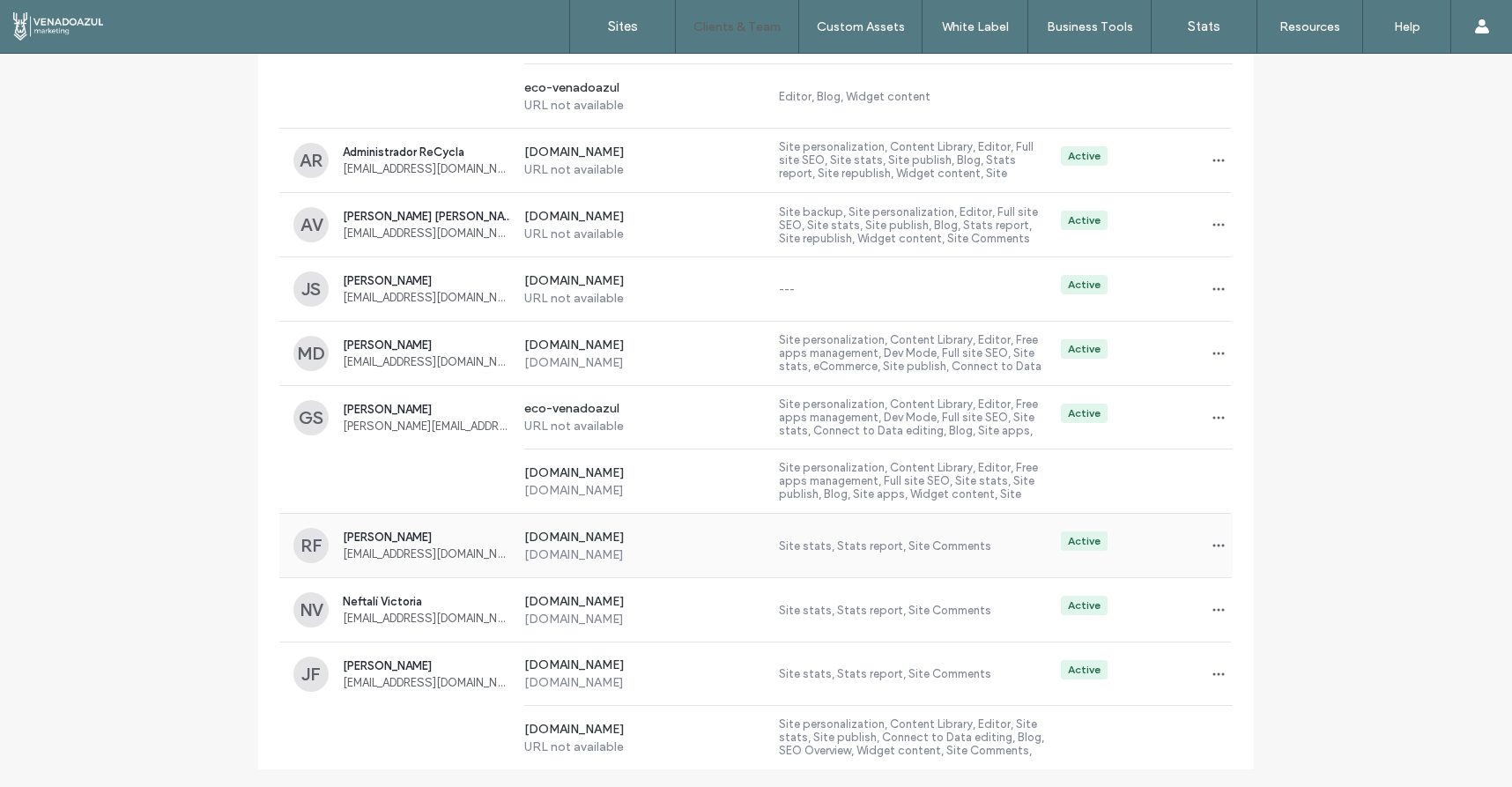
click at [515, 530] on div "[DOMAIN_NAME] [DOMAIN_NAME]" at bounding box center [637, 546] width 254 height 32
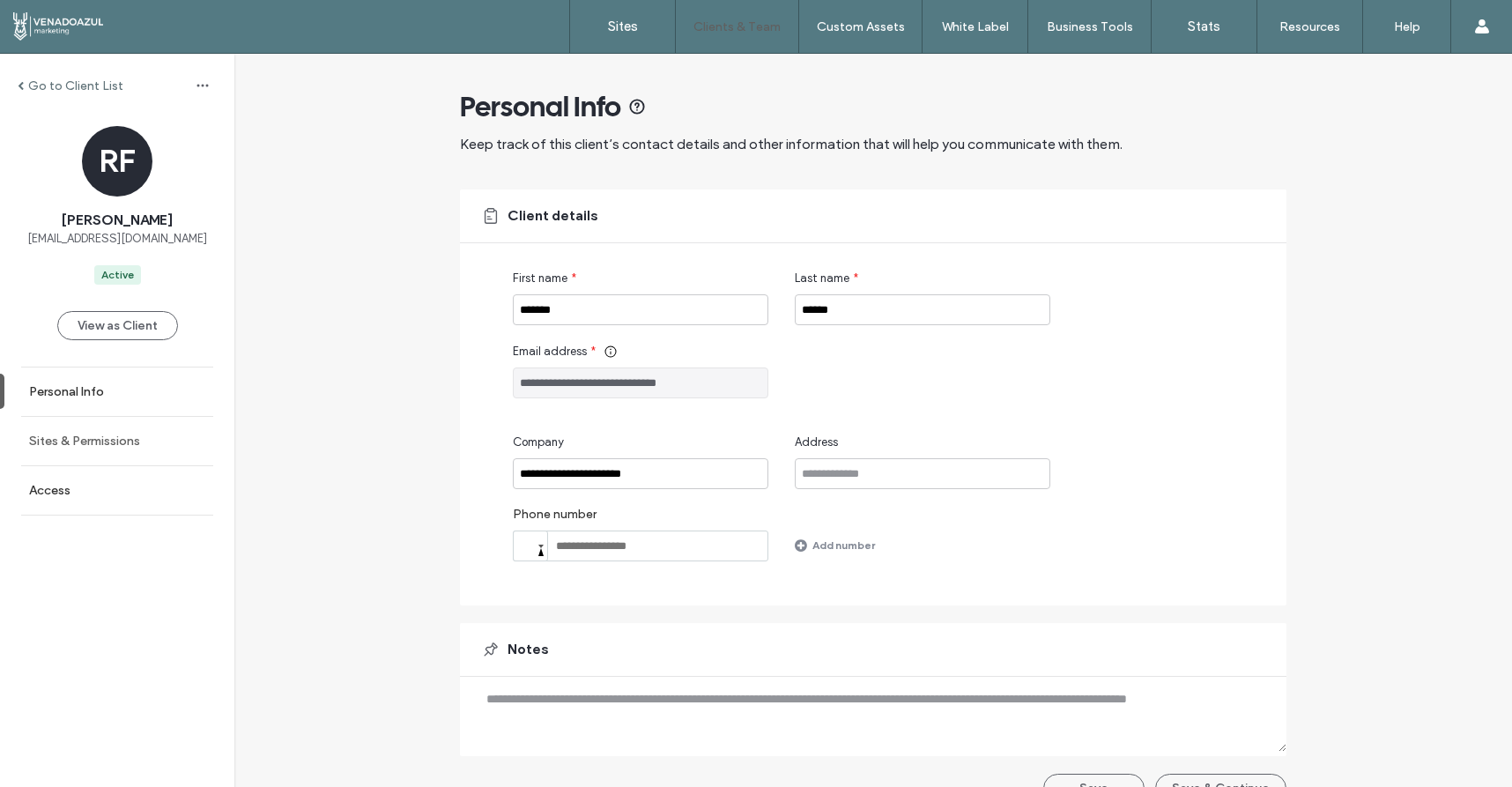
click at [79, 435] on label "Sites & Permissions" at bounding box center [84, 441] width 111 height 15
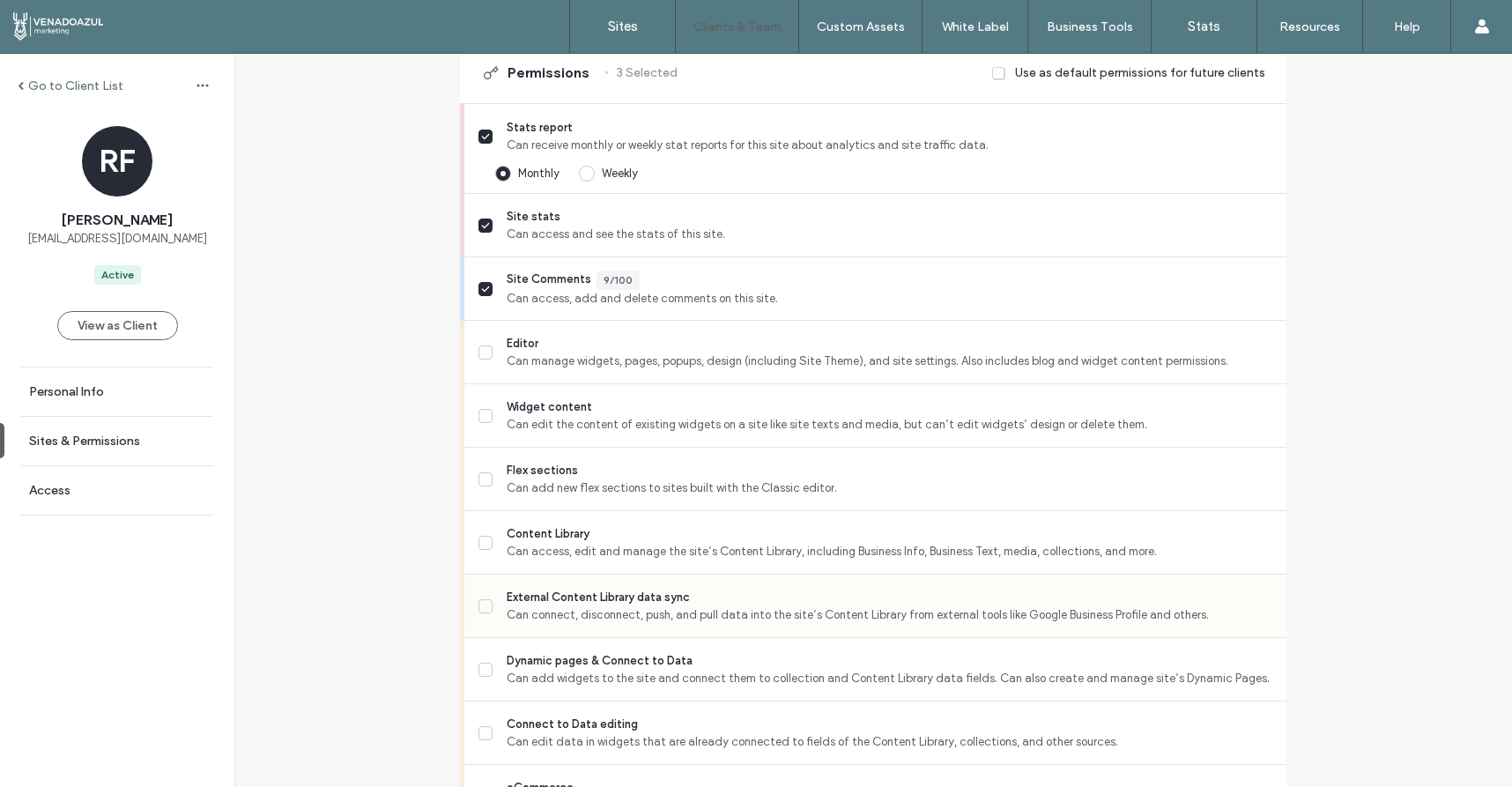
scroll to position [508, 0]
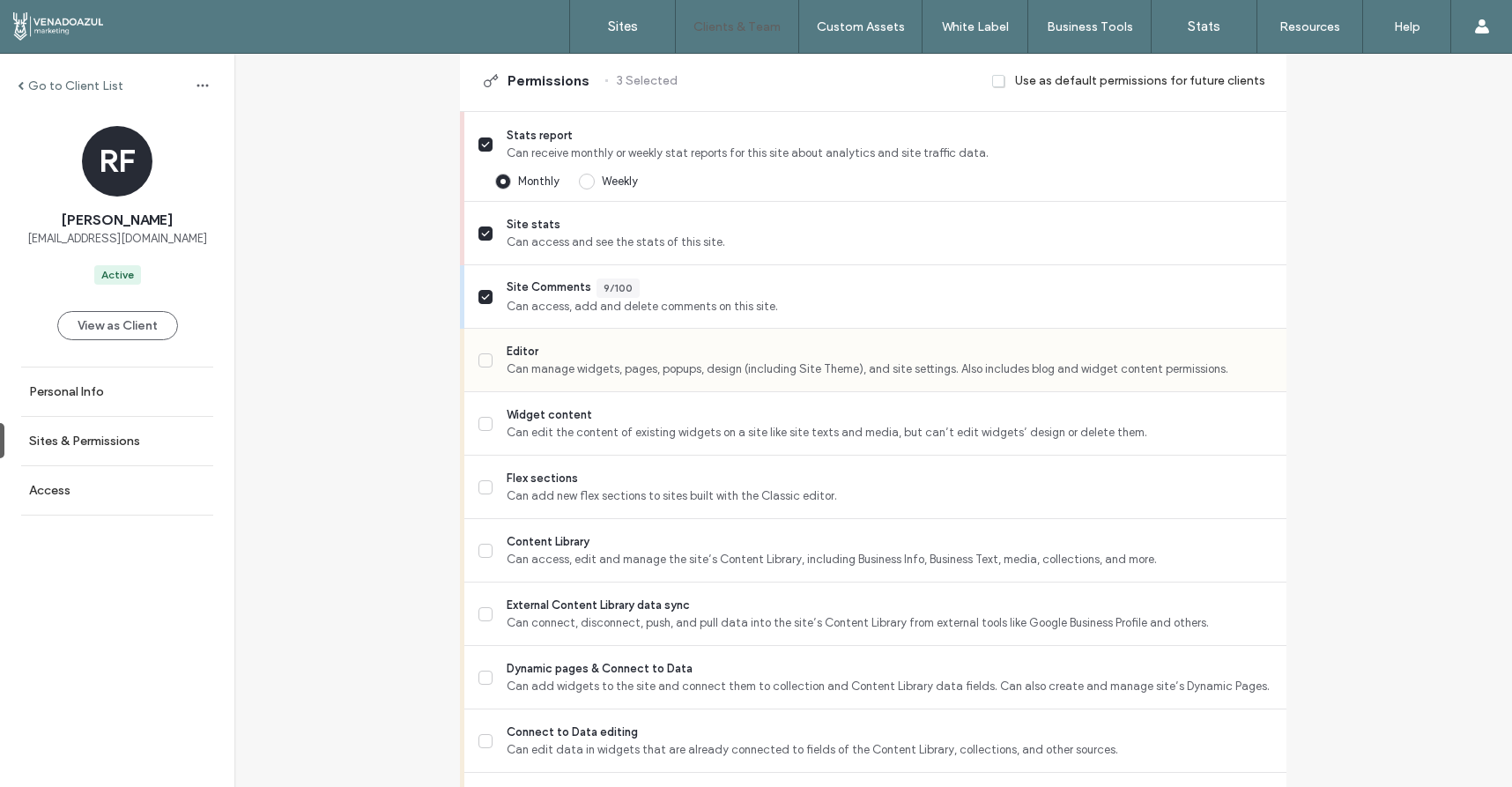
click at [491, 353] on label "Editor Can manage widgets, pages, popups, design (including Site Theme), and si…" at bounding box center [876, 360] width 794 height 35
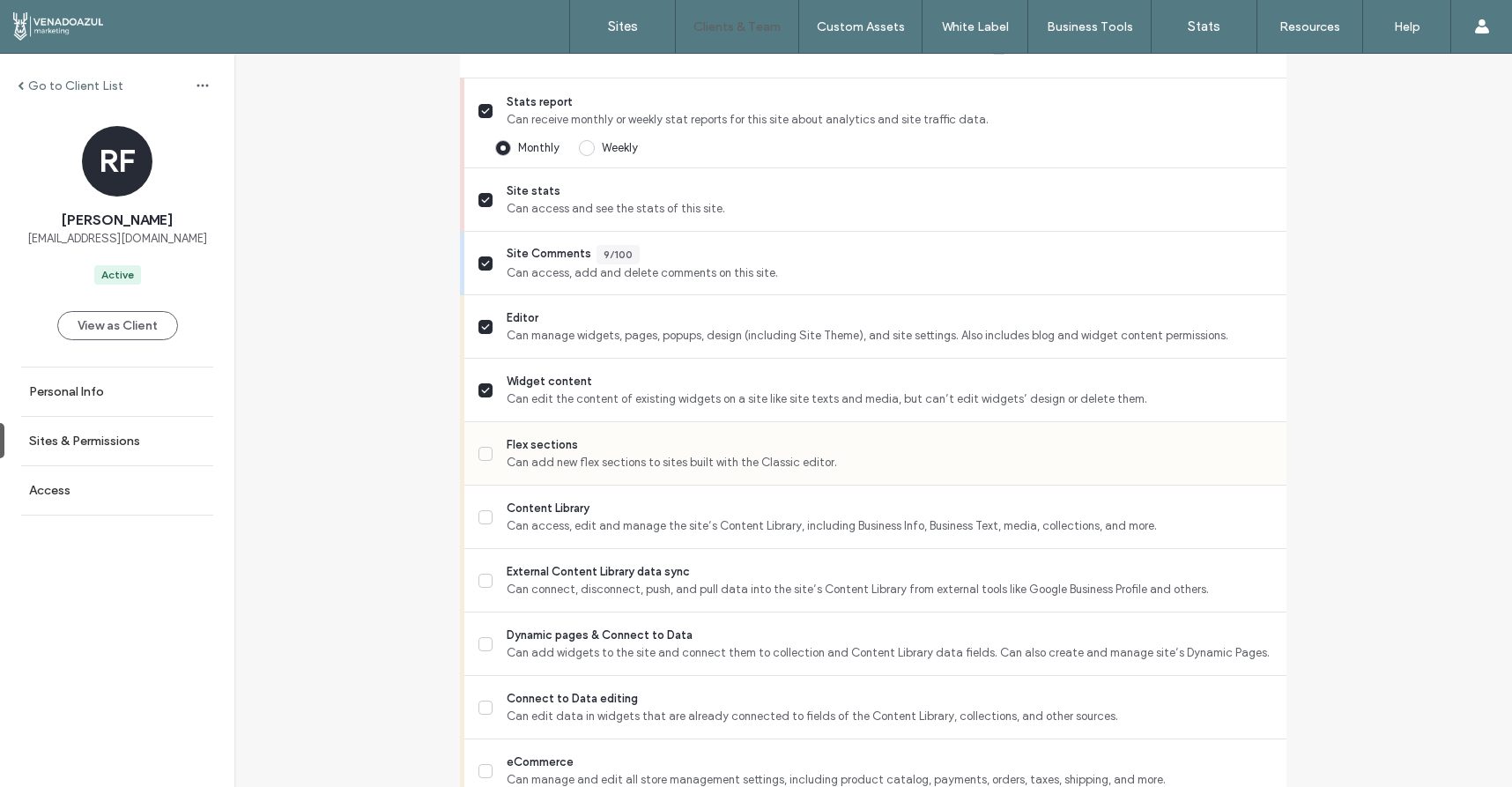
click at [487, 447] on label "Flex sections Can add new flex sections to sites built with the Classic editor." at bounding box center [876, 454] width 794 height 35
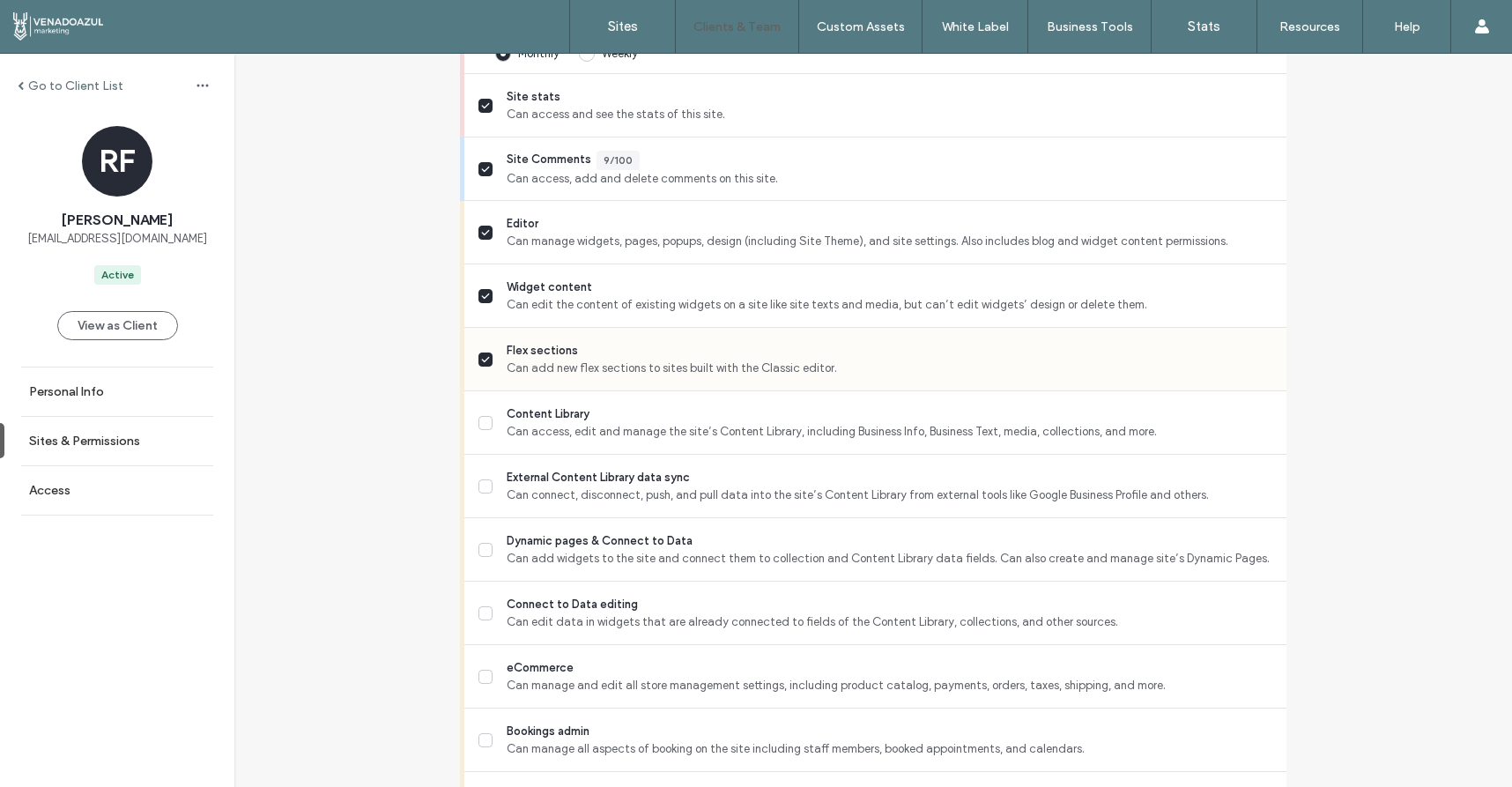
scroll to position [654, 0]
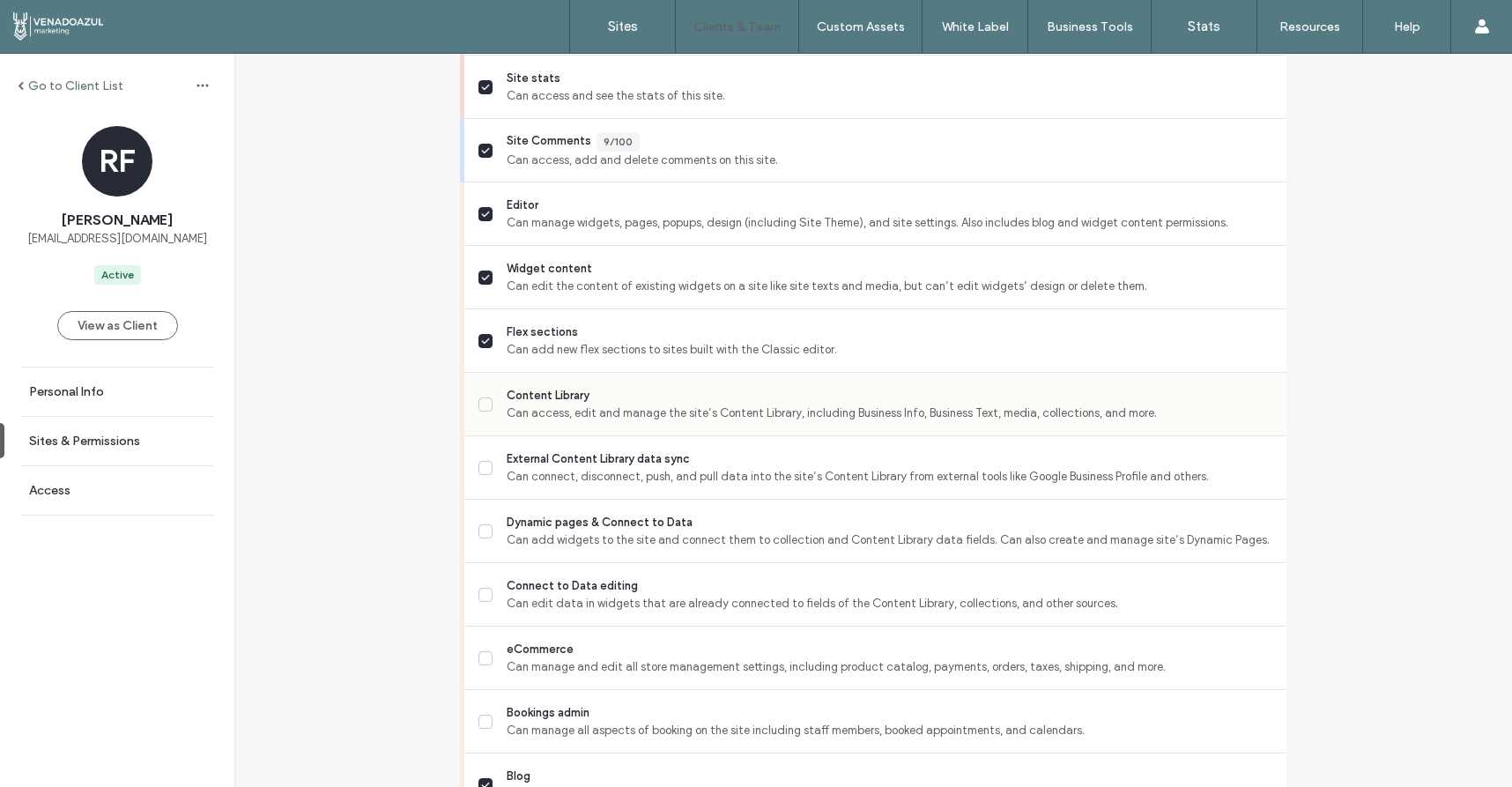
click at [479, 412] on label "Content Library Can access, edit and manage the site’s Content Library, includi…" at bounding box center [876, 405] width 794 height 35
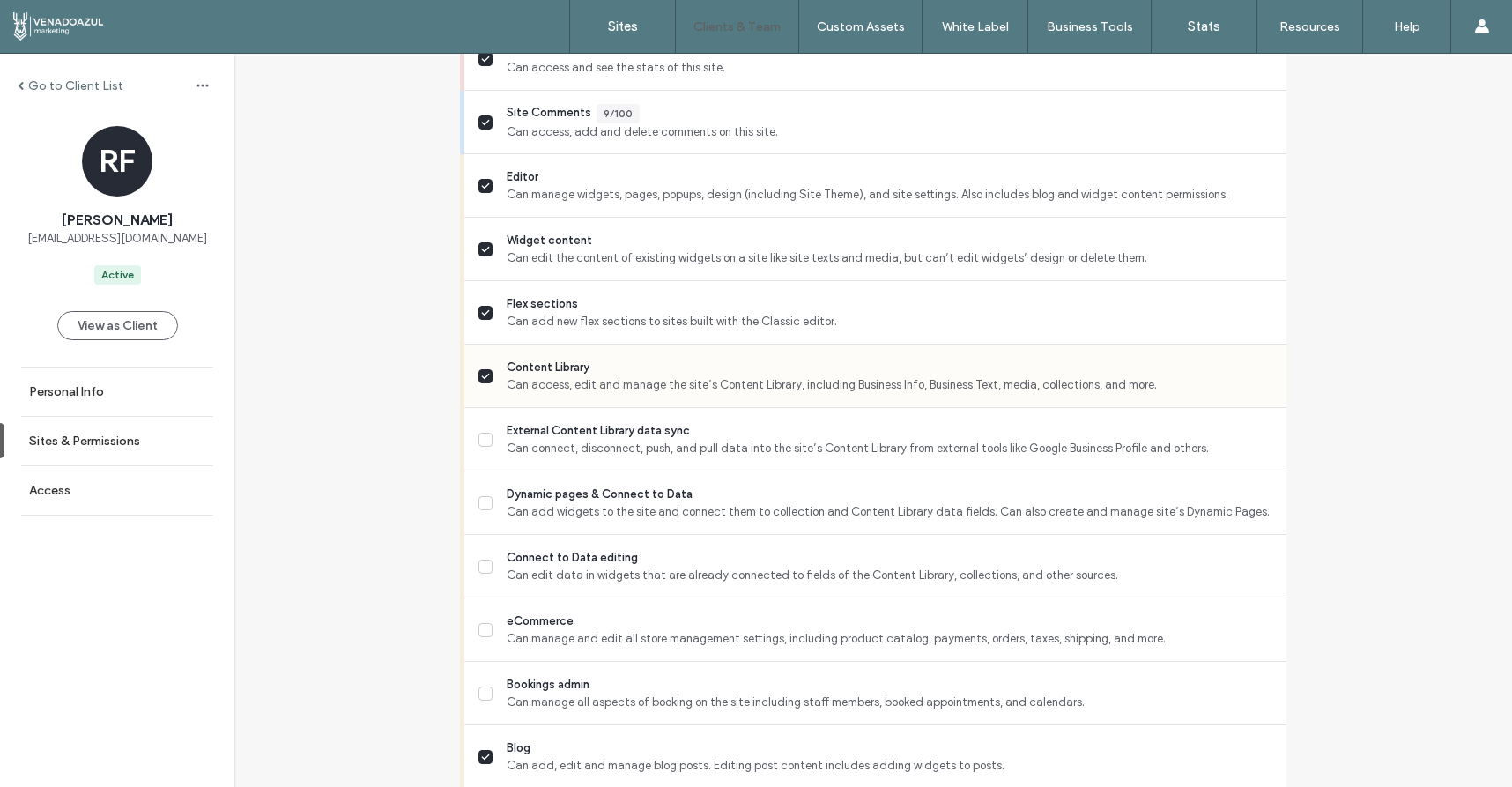
scroll to position [683, 0]
click at [479, 422] on label "External Content Library data sync Can connect, disconnect, push, and pull data…" at bounding box center [876, 439] width 794 height 35
click at [484, 497] on span at bounding box center [485, 502] width 14 height 14
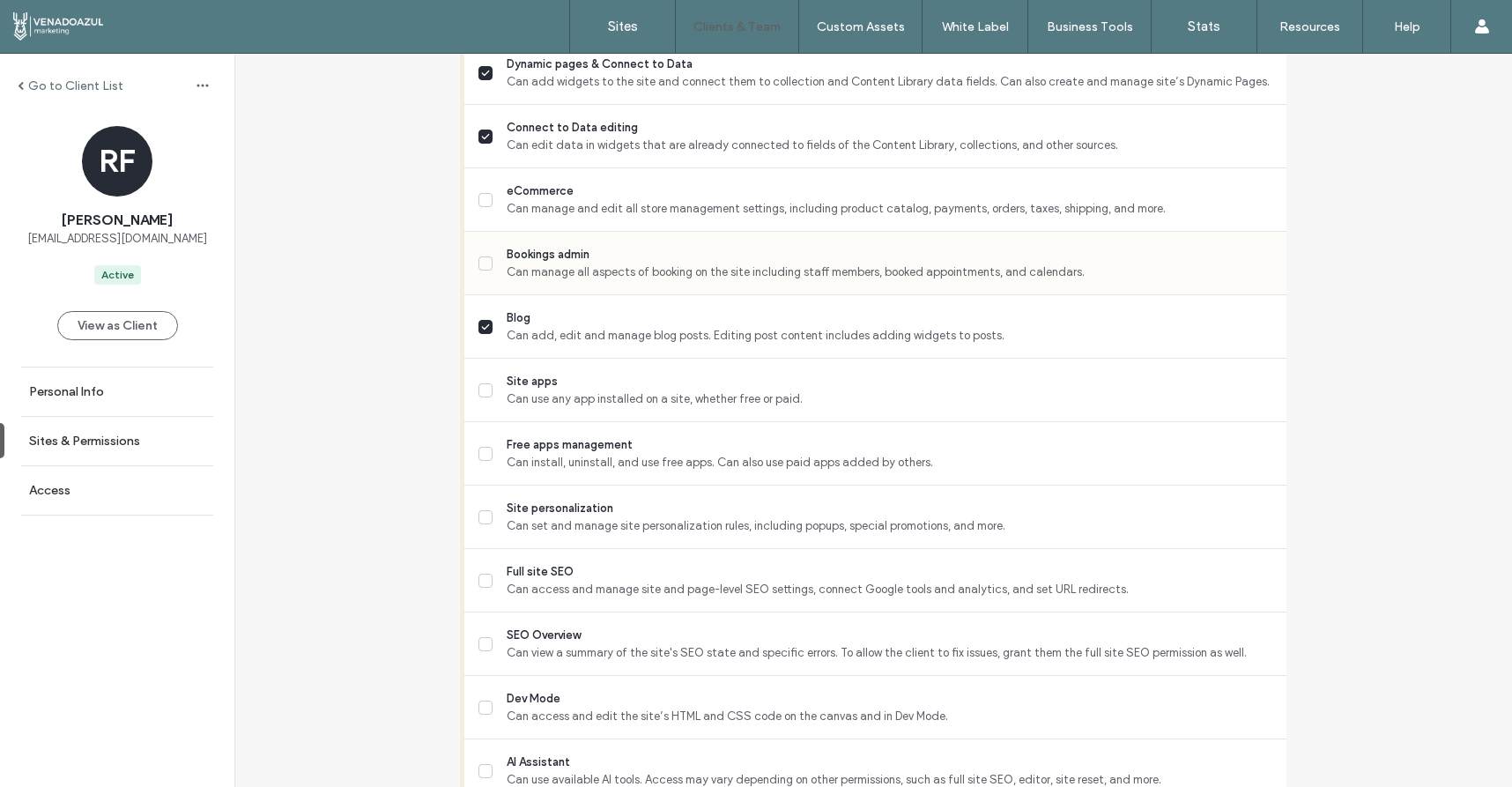
scroll to position [1164, 0]
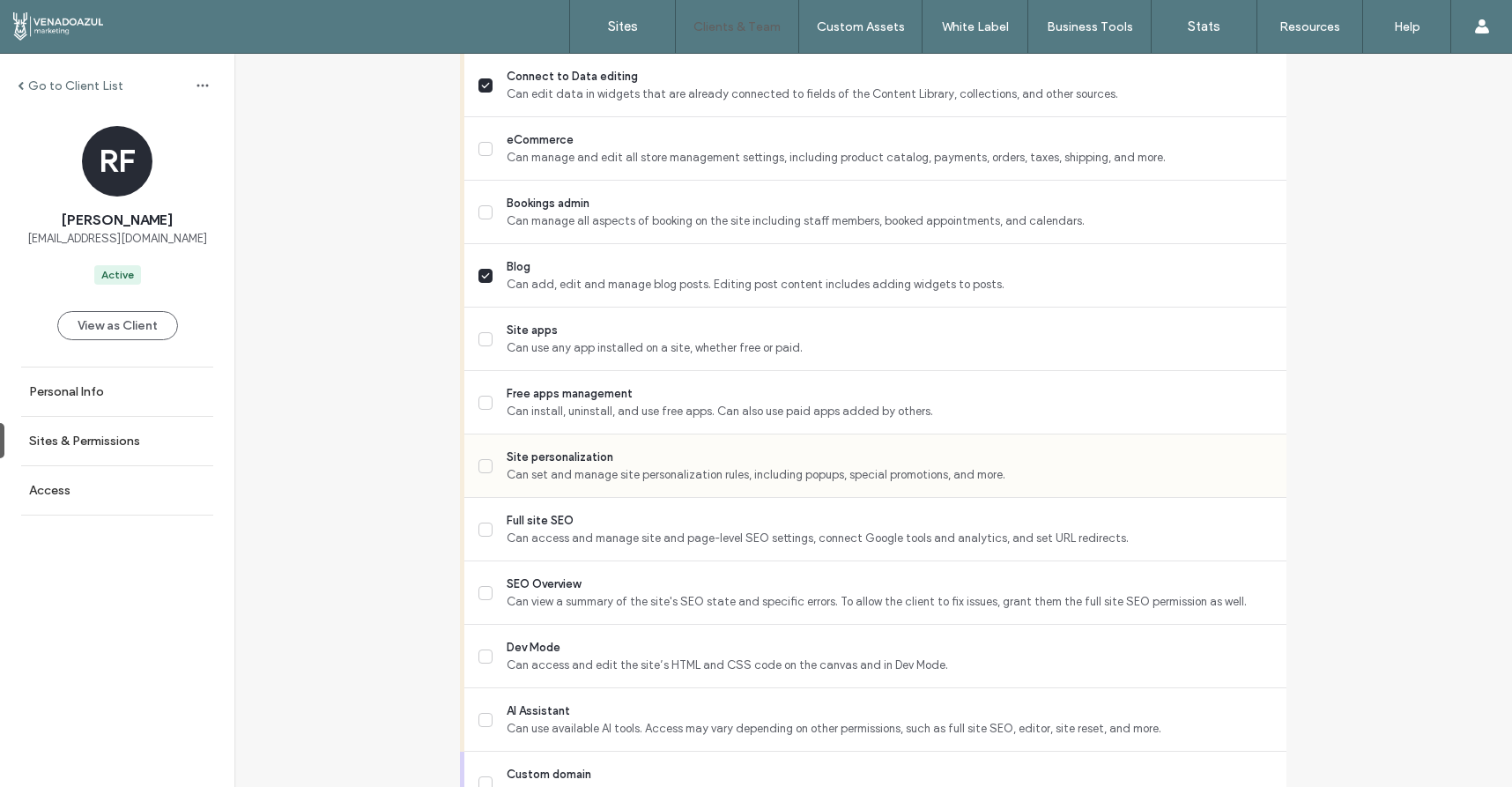
click at [487, 475] on label "Site personalization Can set and manage site personalization rules, including p…" at bounding box center [876, 466] width 794 height 35
click at [481, 523] on span at bounding box center [485, 529] width 14 height 14
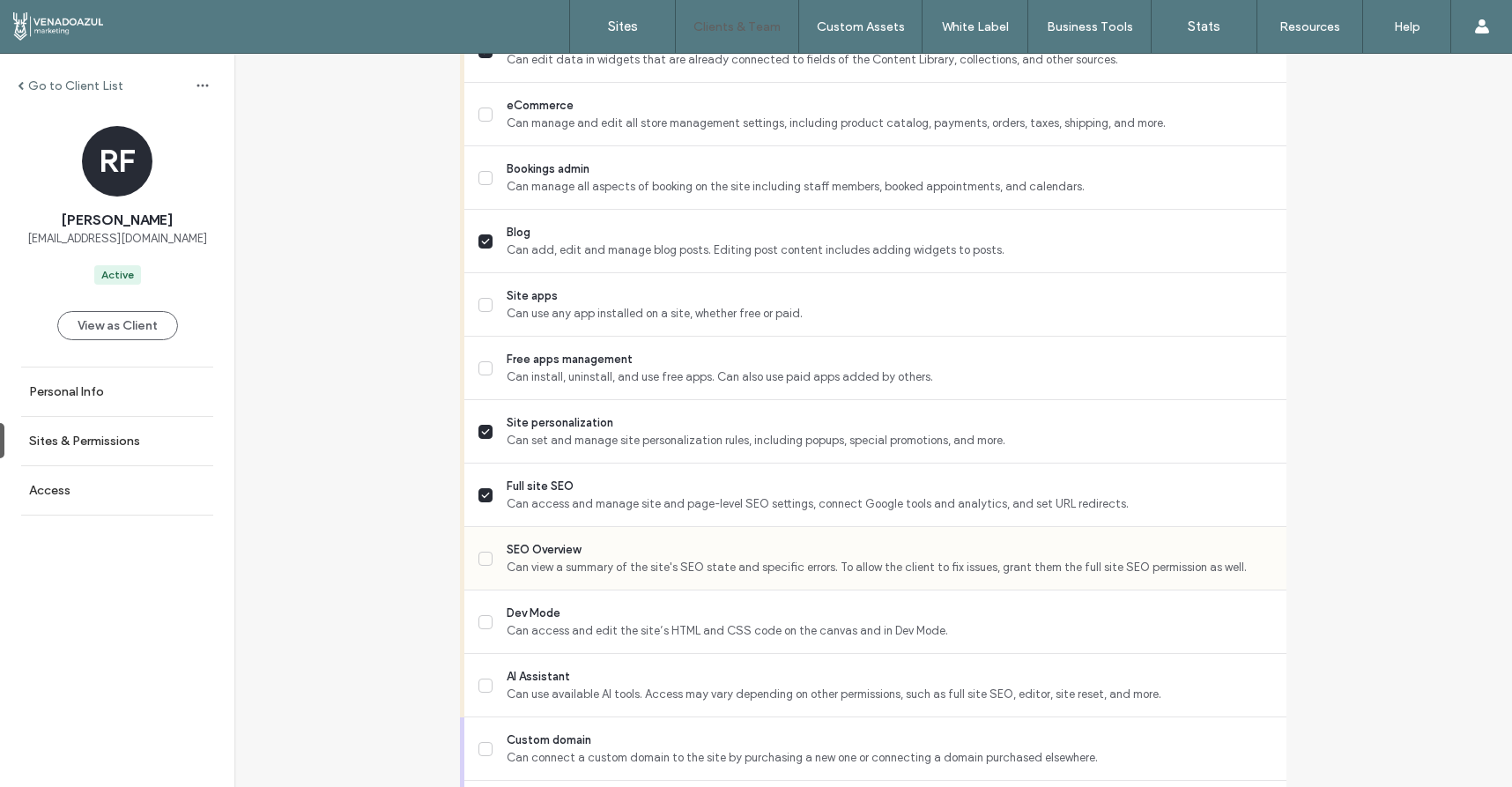
click at [486, 551] on label "SEO Overview Can view a summary of the site's SEO state and specific errors. To…" at bounding box center [876, 559] width 794 height 35
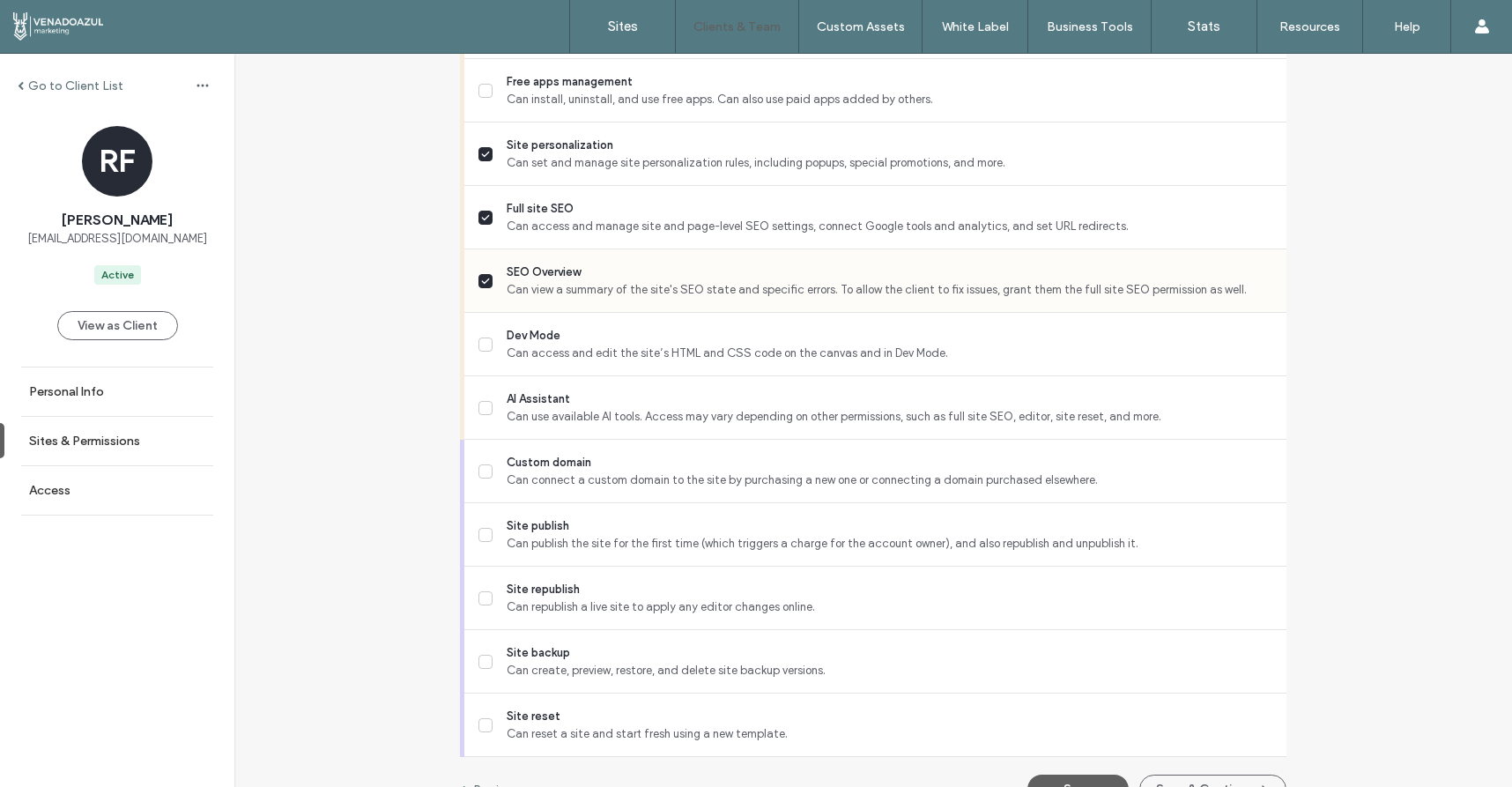
scroll to position [1496, 0]
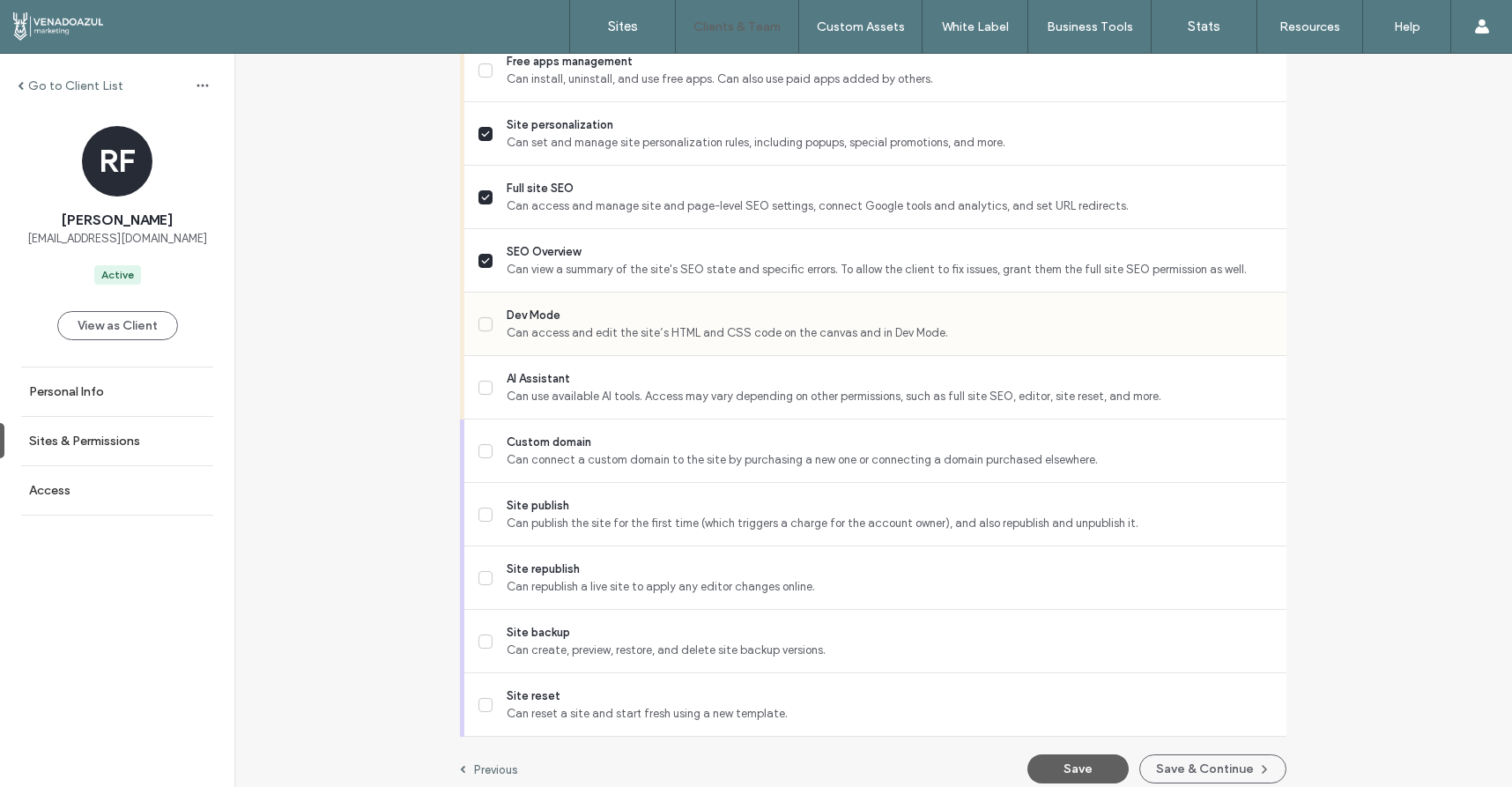
click at [482, 332] on label "Dev Mode Can access and edit the site’s HTML and CSS code on the canvas and in …" at bounding box center [876, 325] width 794 height 35
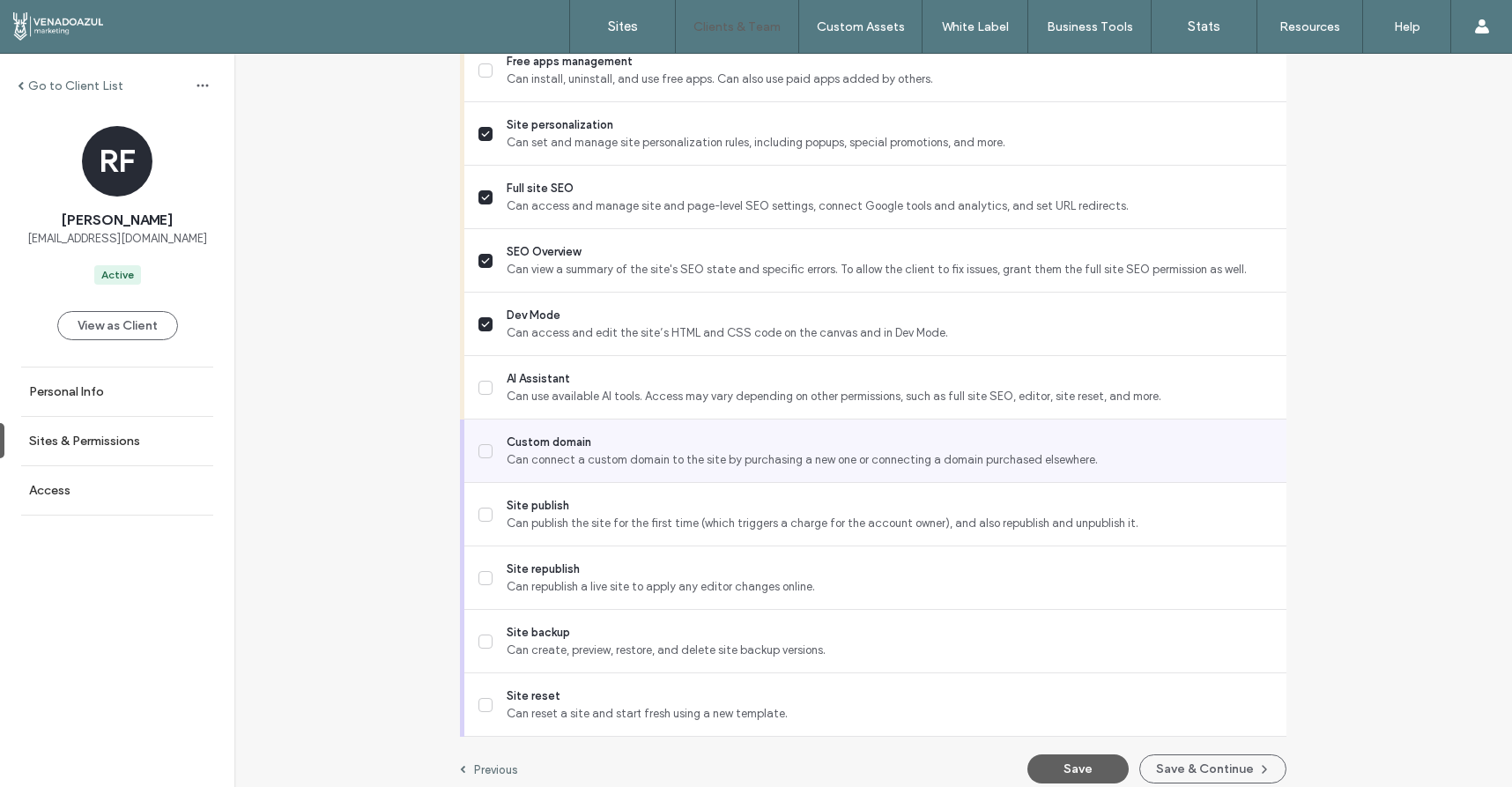
click at [492, 445] on label "Custom domain Can connect a custom domain to the site by purchasing a new one o…" at bounding box center [876, 451] width 794 height 35
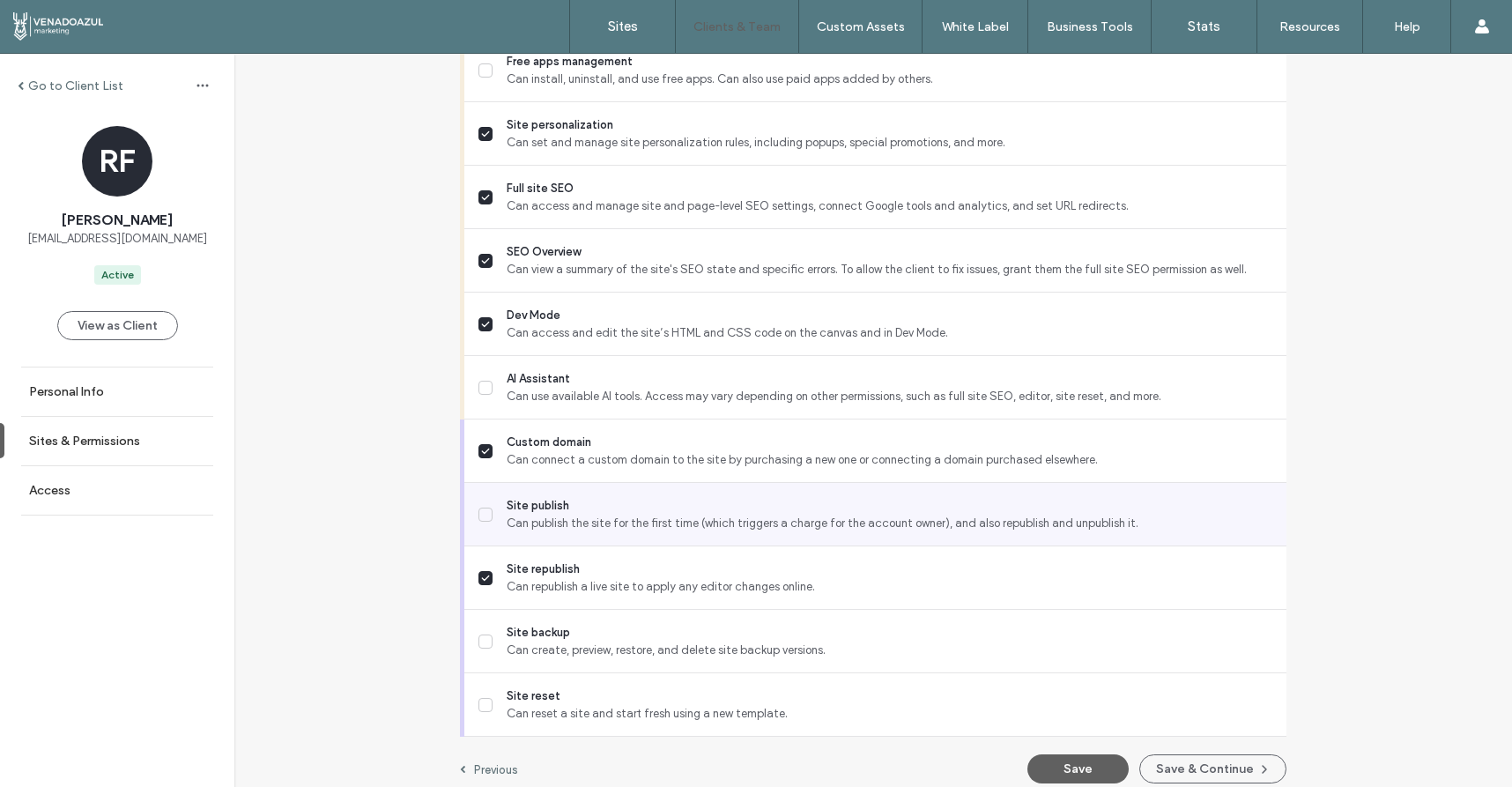
click at [506, 506] on span "Site publish" at bounding box center [889, 506] width 765 height 18
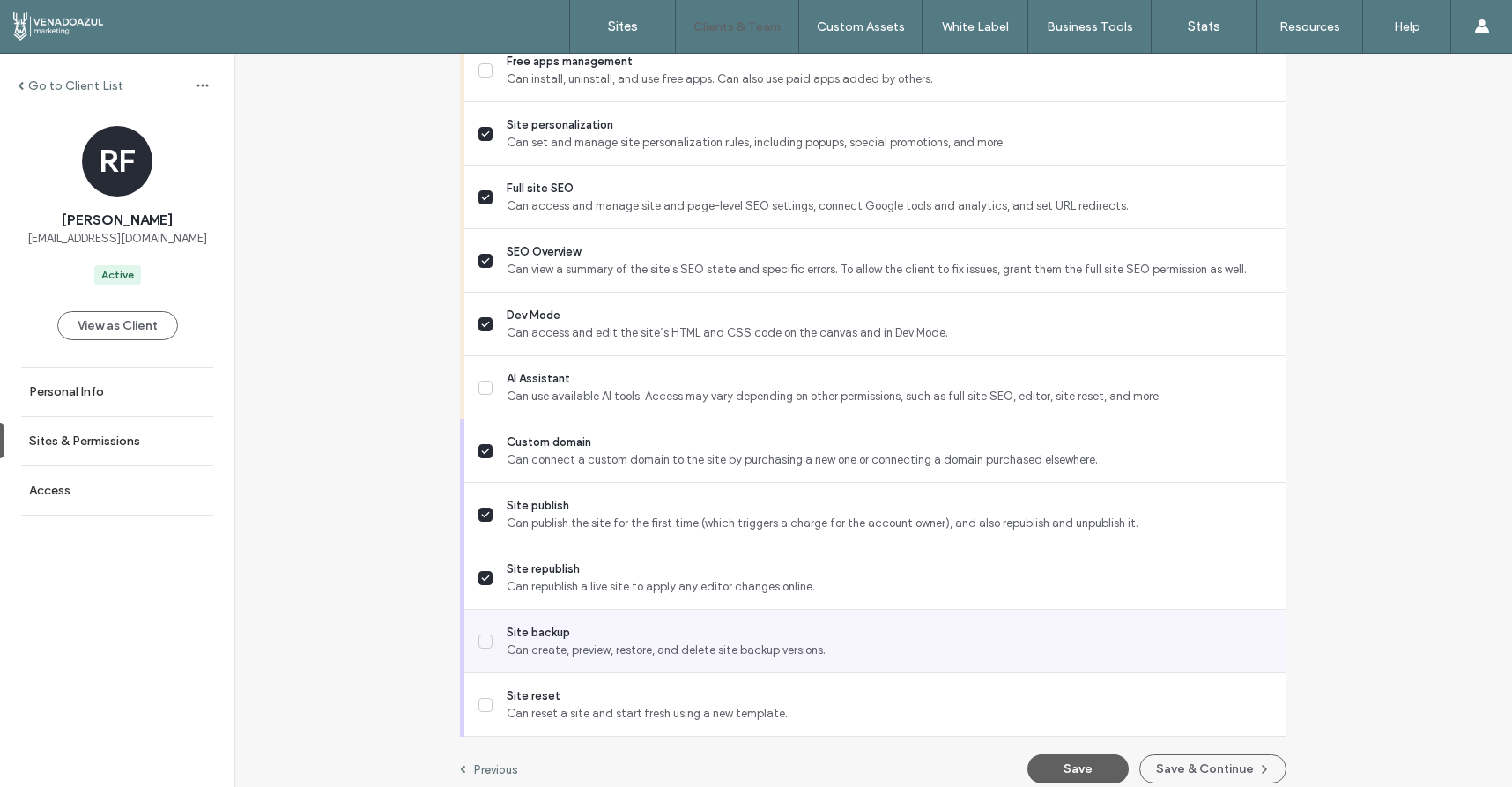
click at [548, 630] on span "Site backup" at bounding box center [889, 632] width 765 height 18
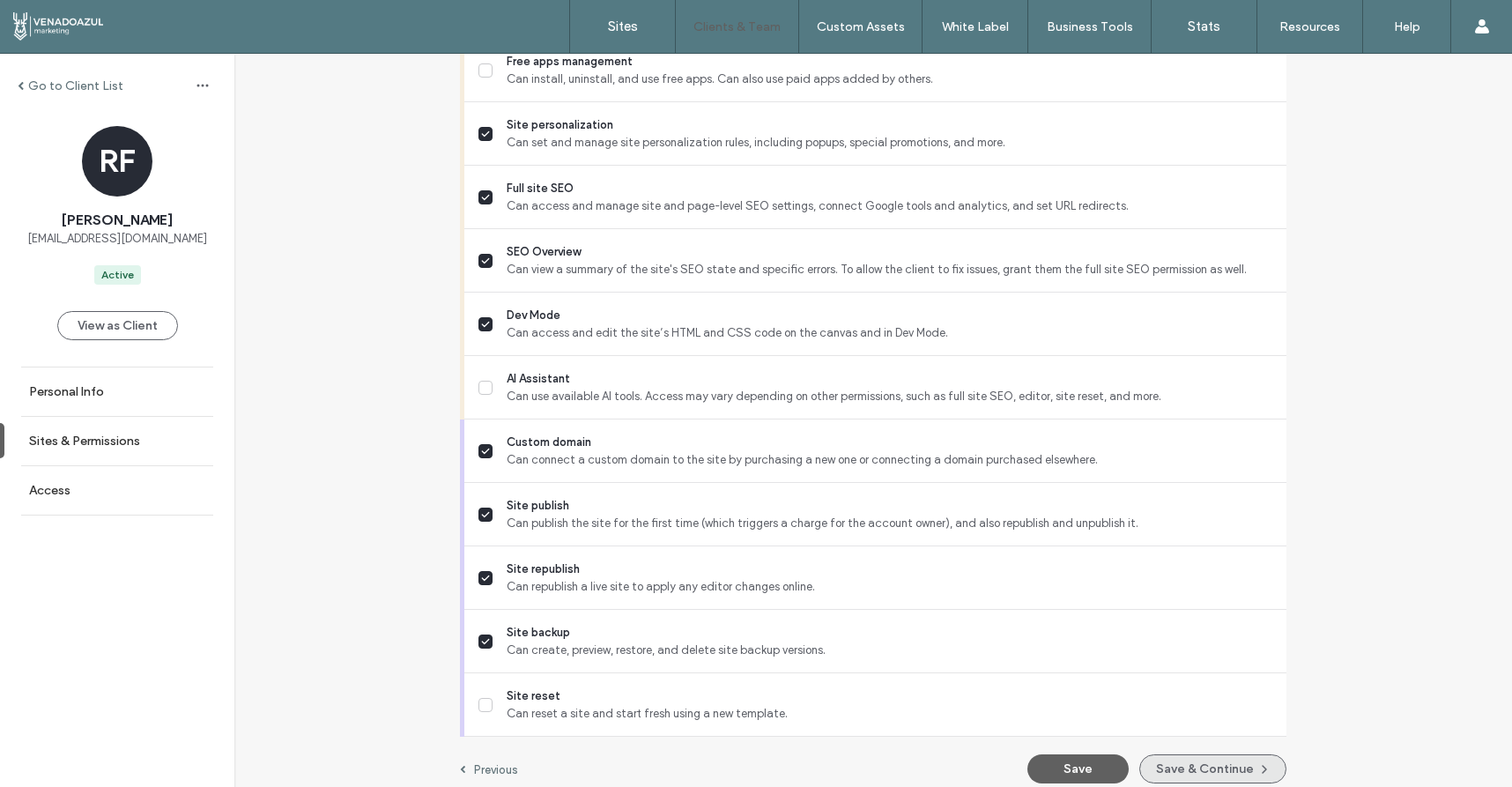
click at [1157, 760] on button "Save & Continue" at bounding box center [1212, 768] width 147 height 29
